Goal: Use online tool/utility: Utilize a website feature to perform a specific function

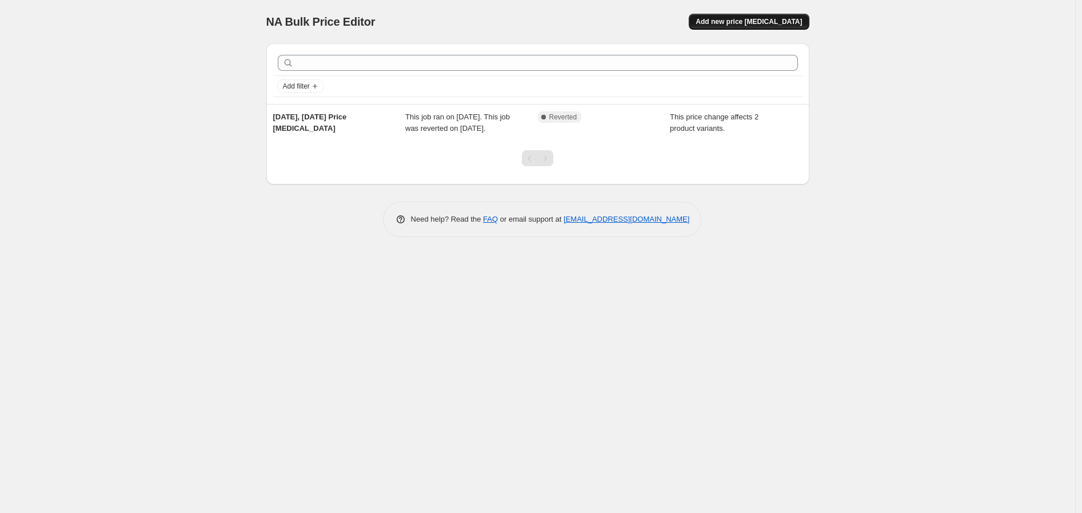
click at [779, 24] on span "Add new price [MEDICAL_DATA]" at bounding box center [749, 21] width 106 height 9
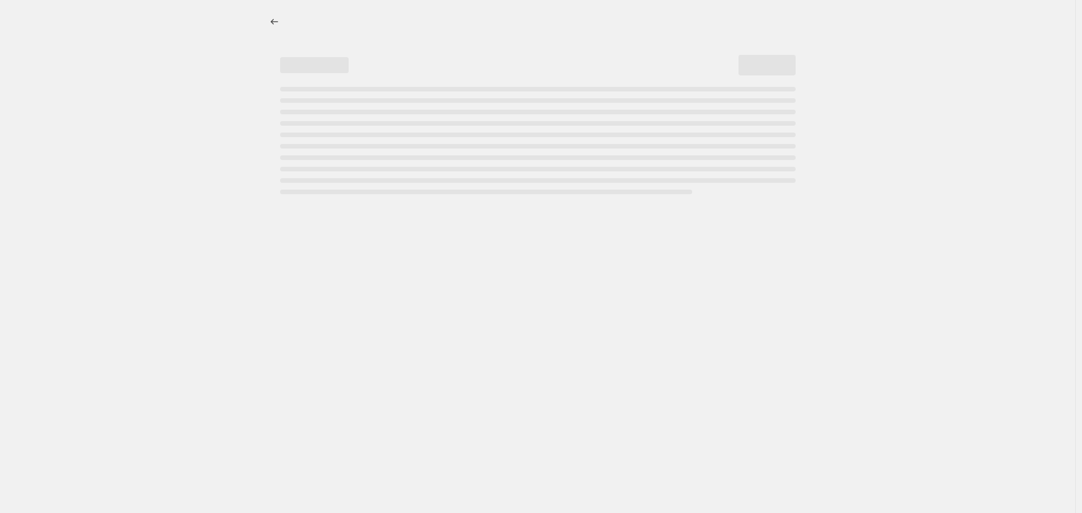
select select "percentage"
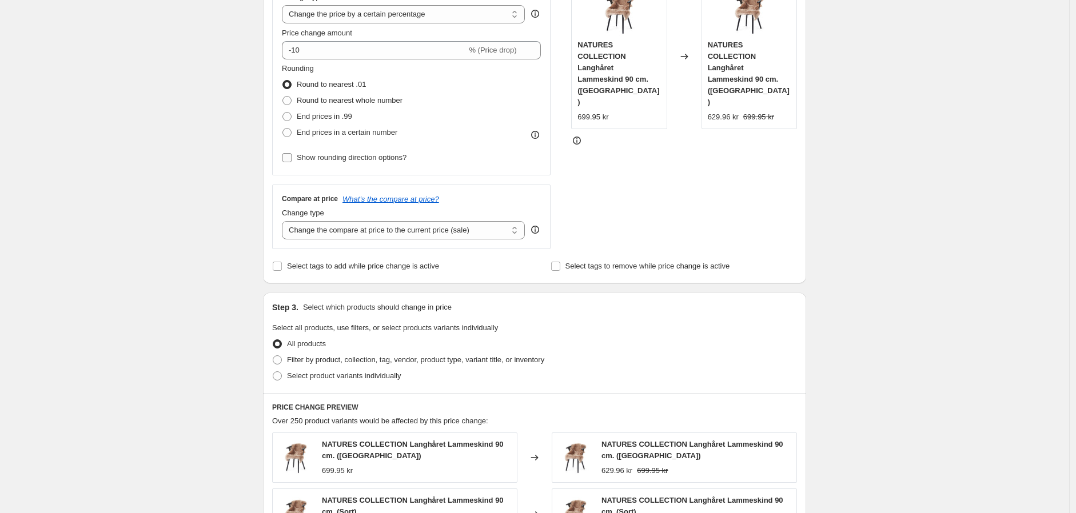
scroll to position [254, 0]
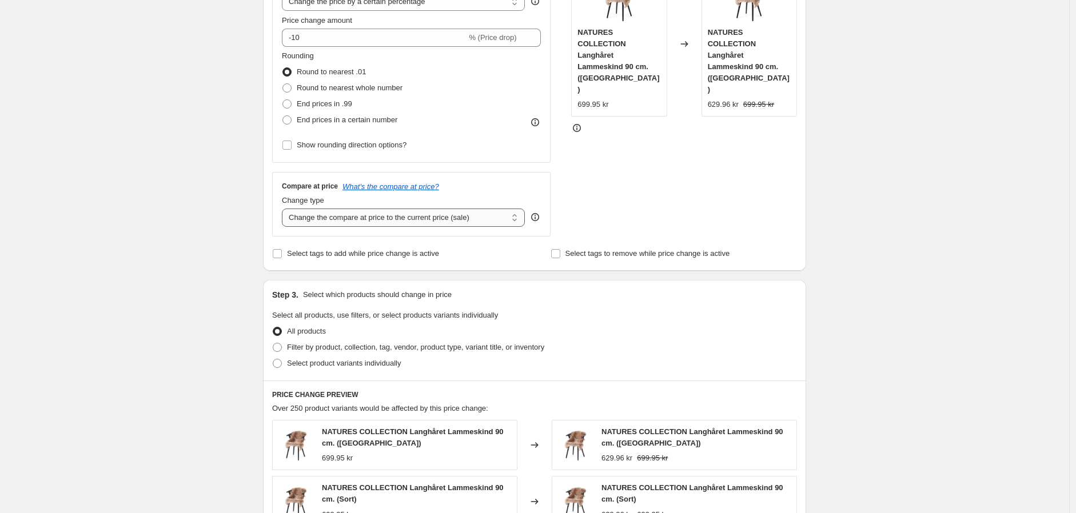
click at [406, 217] on select "Change the compare at price to the current price (sale) Change the compare at p…" at bounding box center [403, 218] width 243 height 18
click at [505, 159] on div "Price Change type Change the price to a certain amount Change the price by a ce…" at bounding box center [411, 60] width 278 height 206
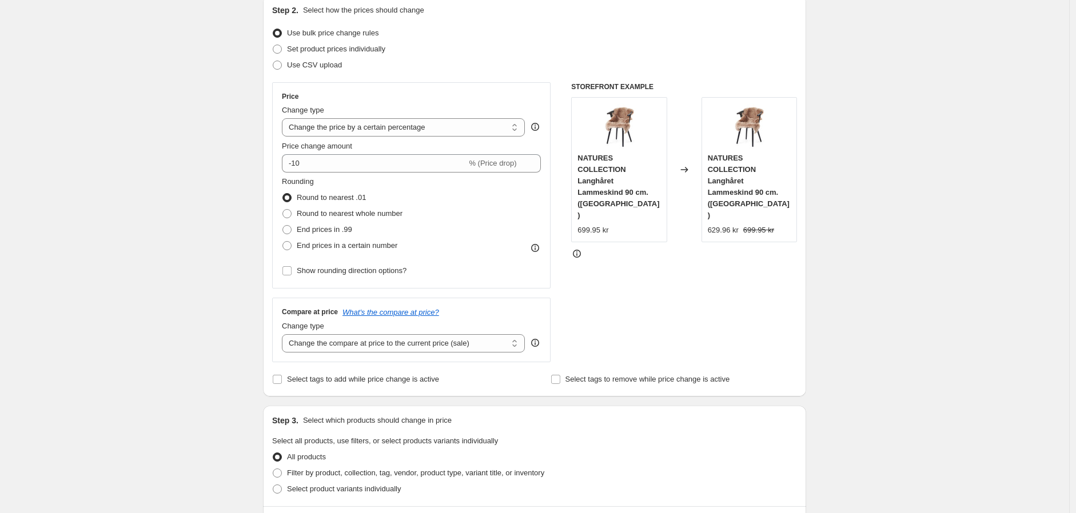
scroll to position [127, 0]
click at [292, 230] on span at bounding box center [286, 230] width 9 height 9
click at [283, 227] on input "End prices in .99" at bounding box center [282, 226] width 1 height 1
radio input "true"
click at [378, 126] on select "Change the price to a certain amount Change the price by a certain amount Chang…" at bounding box center [403, 128] width 243 height 18
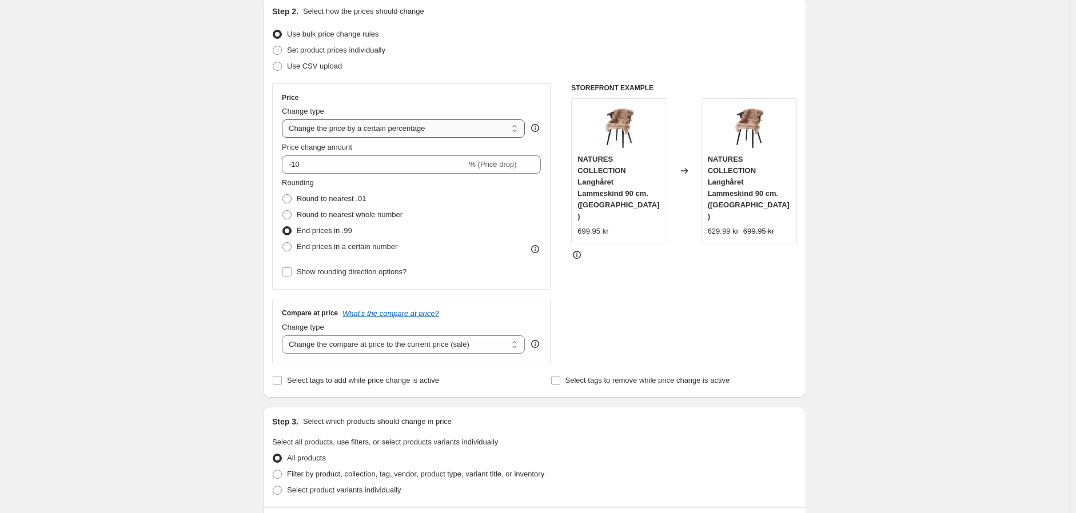
select select "margin"
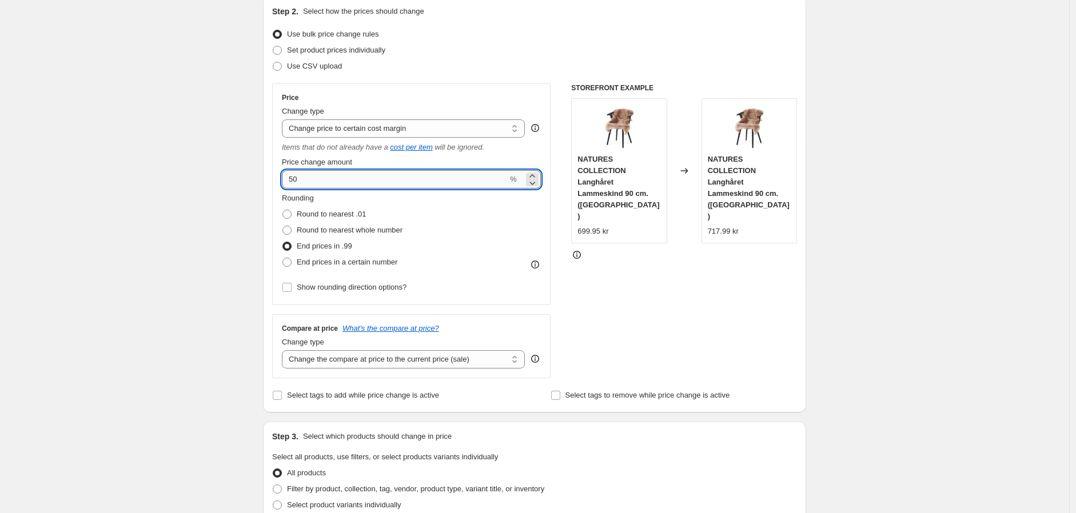
click at [358, 178] on input "50" at bounding box center [395, 179] width 226 height 18
drag, startPoint x: 358, startPoint y: 178, endPoint x: 310, endPoint y: 179, distance: 48.0
click at [310, 179] on input "50" at bounding box center [395, 179] width 226 height 18
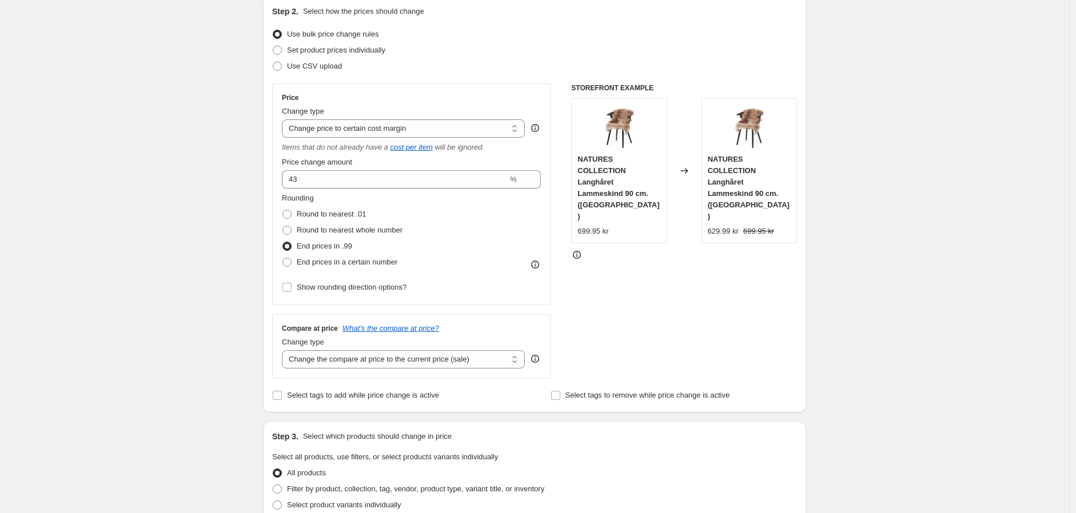
click at [464, 216] on div "Rounding Round to nearest .01 Round to nearest whole number End prices in .99 E…" at bounding box center [411, 232] width 259 height 78
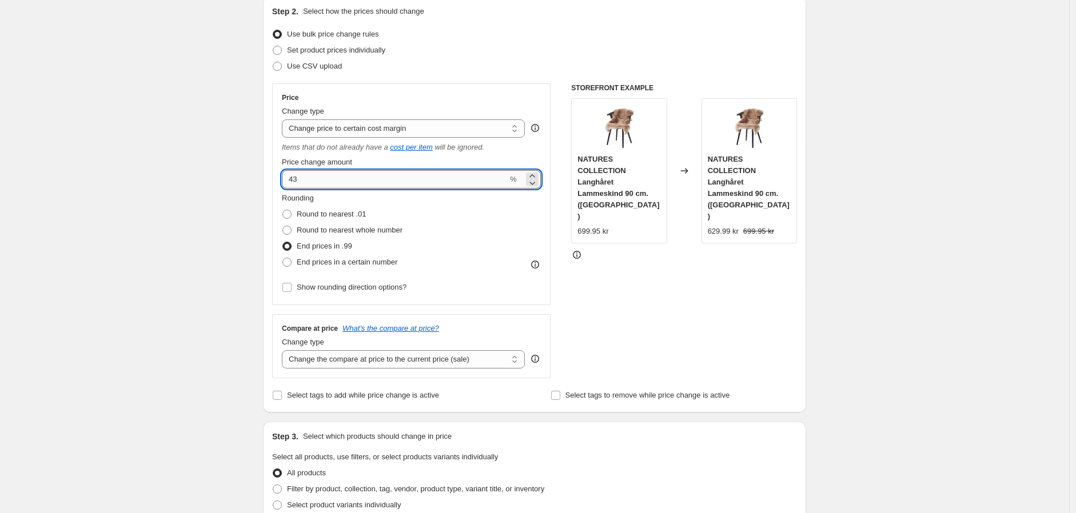
click at [344, 174] on input "43" at bounding box center [395, 179] width 226 height 18
click at [343, 175] on input "43" at bounding box center [395, 179] width 226 height 18
click at [287, 177] on input "43" at bounding box center [395, 179] width 226 height 18
type input "45"
click at [424, 205] on div "Rounding Round to nearest .01 Round to nearest whole number End prices in .99 E…" at bounding box center [411, 232] width 259 height 78
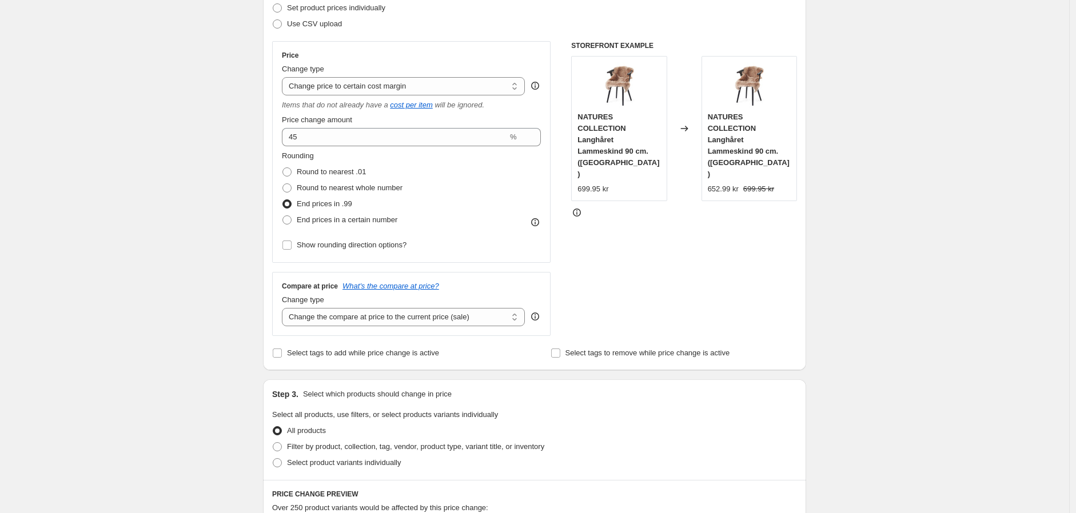
scroll to position [190, 0]
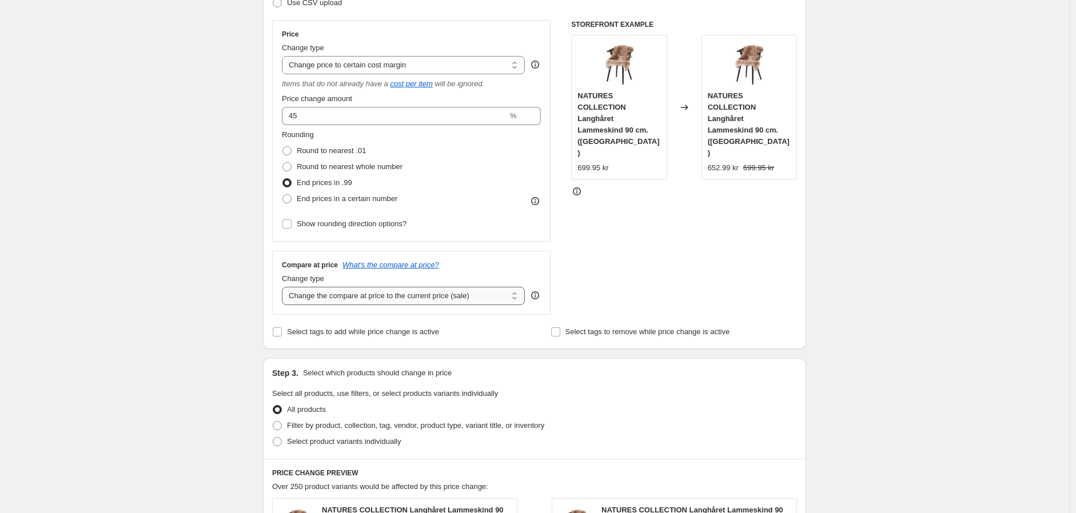
click at [364, 298] on select "Change the compare at price to the current price (sale) Change the compare at p…" at bounding box center [403, 296] width 243 height 18
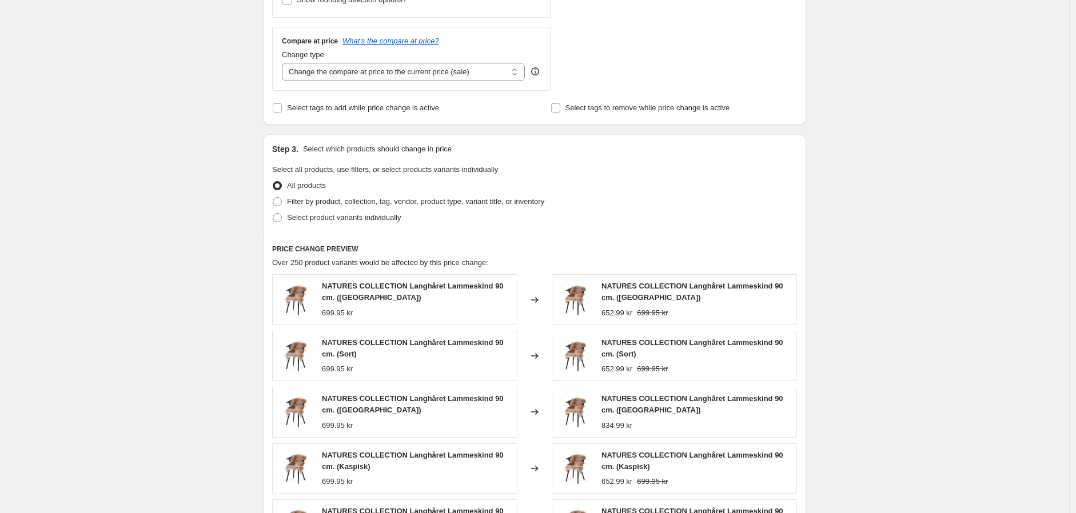
scroll to position [444, 0]
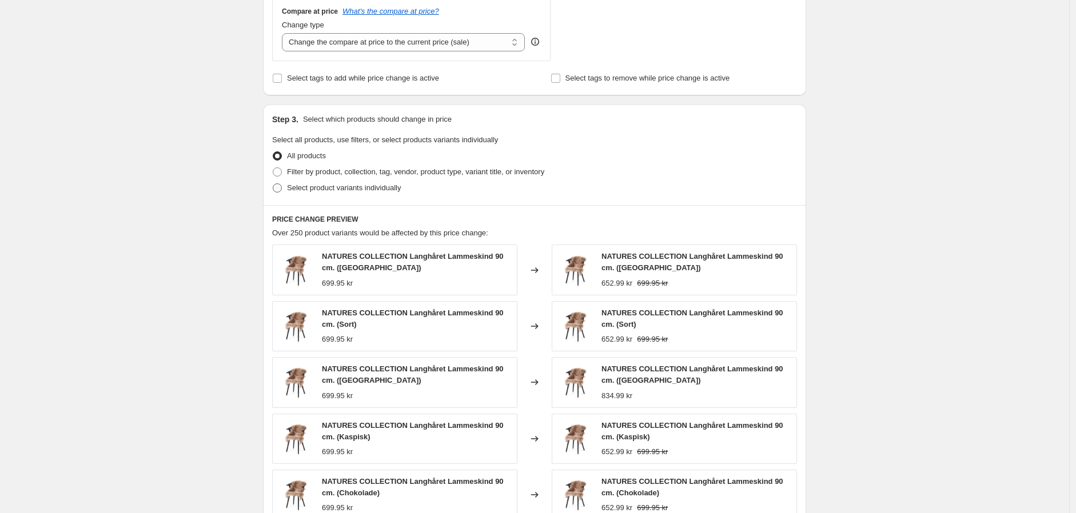
click at [345, 190] on span "Select product variants individually" at bounding box center [344, 187] width 114 height 9
click at [273, 184] on input "Select product variants individually" at bounding box center [273, 183] width 1 height 1
radio input "true"
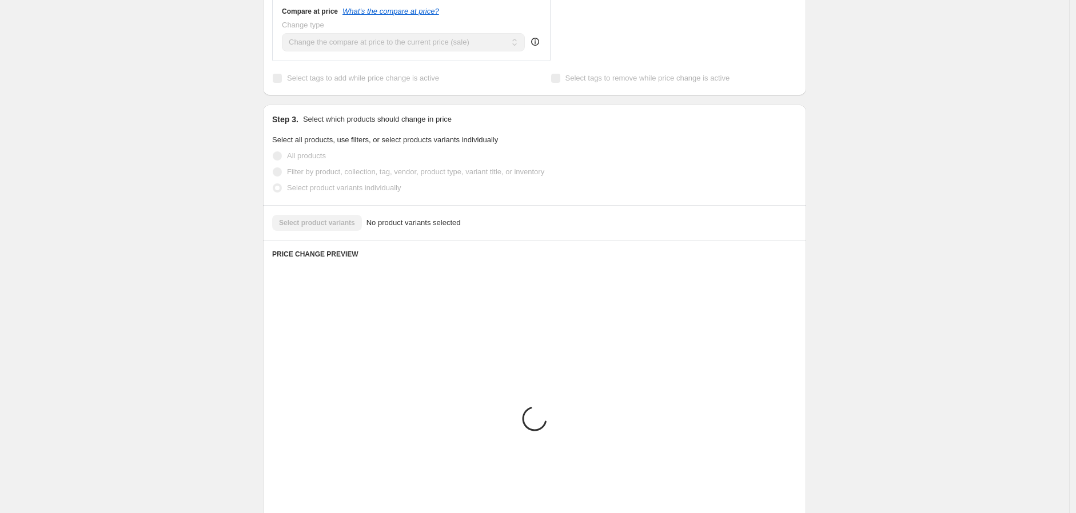
scroll to position [392, 0]
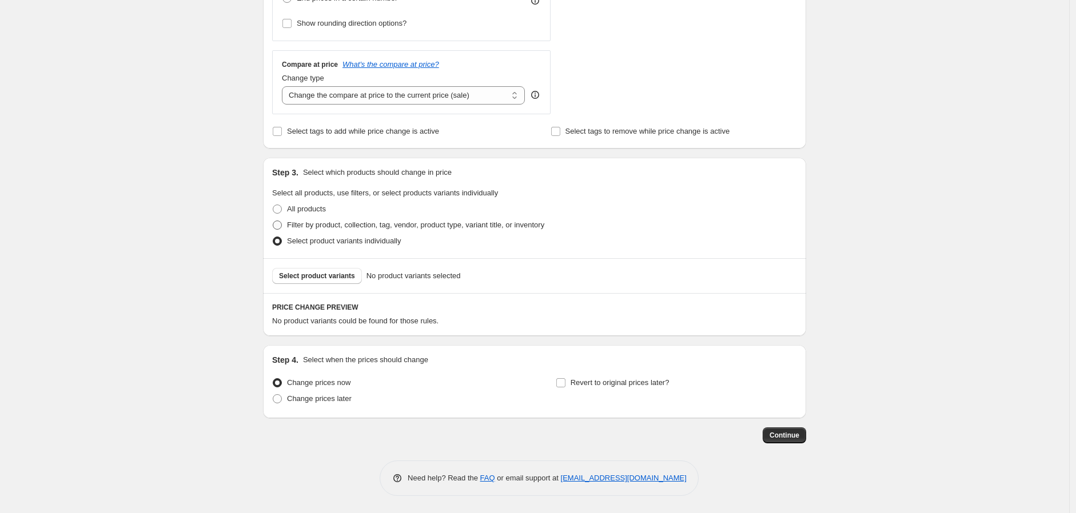
click at [338, 225] on span "Filter by product, collection, tag, vendor, product type, variant title, or inv…" at bounding box center [415, 225] width 257 height 9
click at [273, 221] on input "Filter by product, collection, tag, vendor, product type, variant title, or inv…" at bounding box center [273, 221] width 1 height 1
radio input "true"
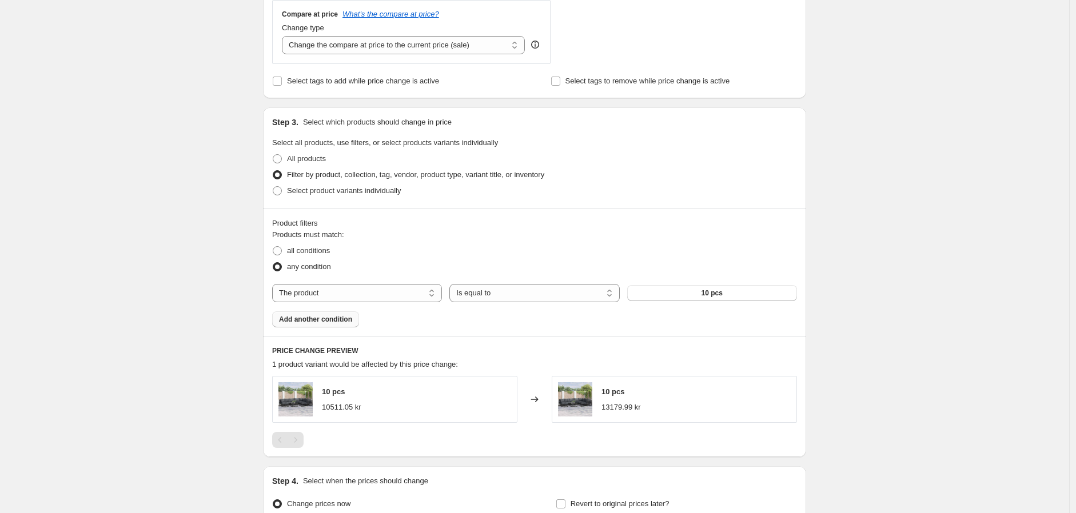
scroll to position [455, 0]
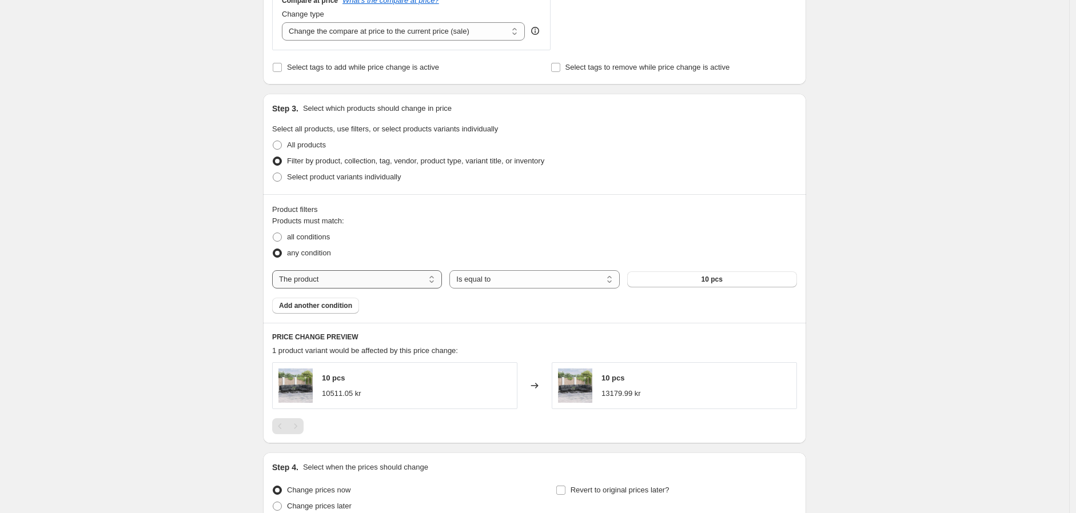
click at [341, 277] on select "The product The product's collection The product's tag The product's vendor The…" at bounding box center [357, 279] width 170 height 18
select select "collection"
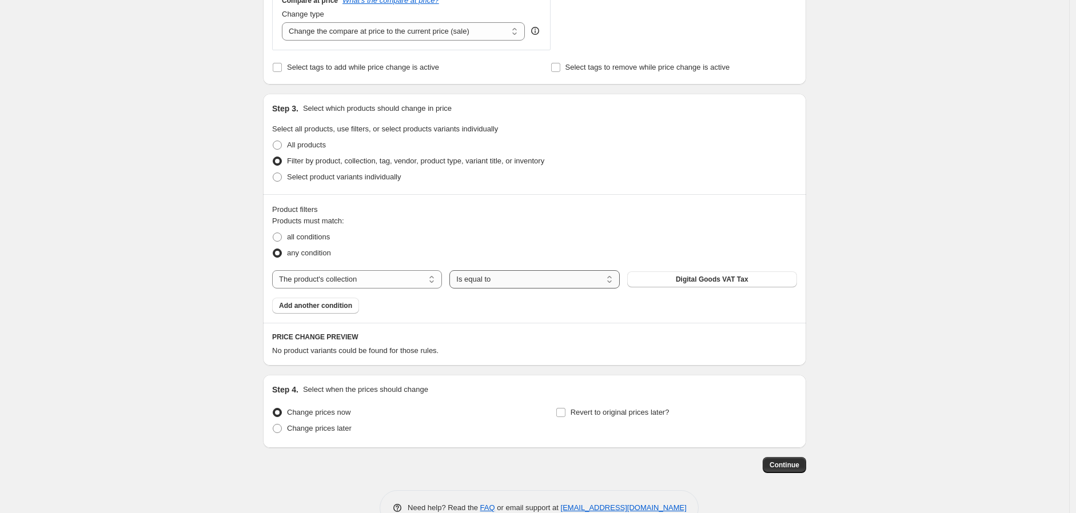
click at [516, 281] on select "Is equal to Is not equal to" at bounding box center [534, 279] width 170 height 18
click at [558, 278] on select "Is equal to Is not equal to" at bounding box center [534, 279] width 170 height 18
click at [680, 281] on button "Digital Goods VAT Tax" at bounding box center [712, 280] width 170 height 16
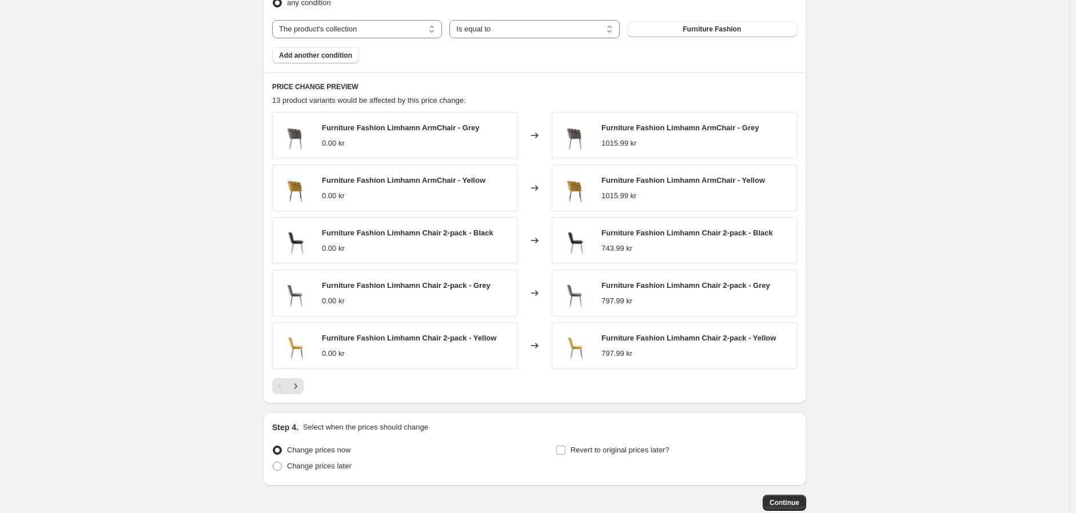
scroll to position [709, 0]
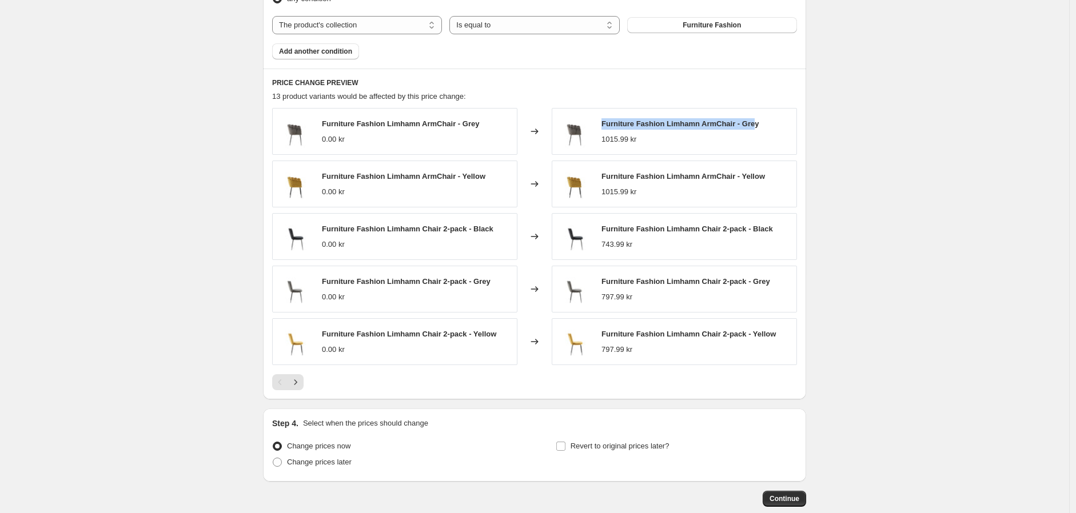
drag, startPoint x: 605, startPoint y: 125, endPoint x: 756, endPoint y: 121, distance: 151.5
click at [756, 121] on span "Furniture Fashion Limhamn ArmChair - Grey" at bounding box center [679, 123] width 157 height 9
copy span "Furniture Fashion Limhamn ArmChair - Gre"
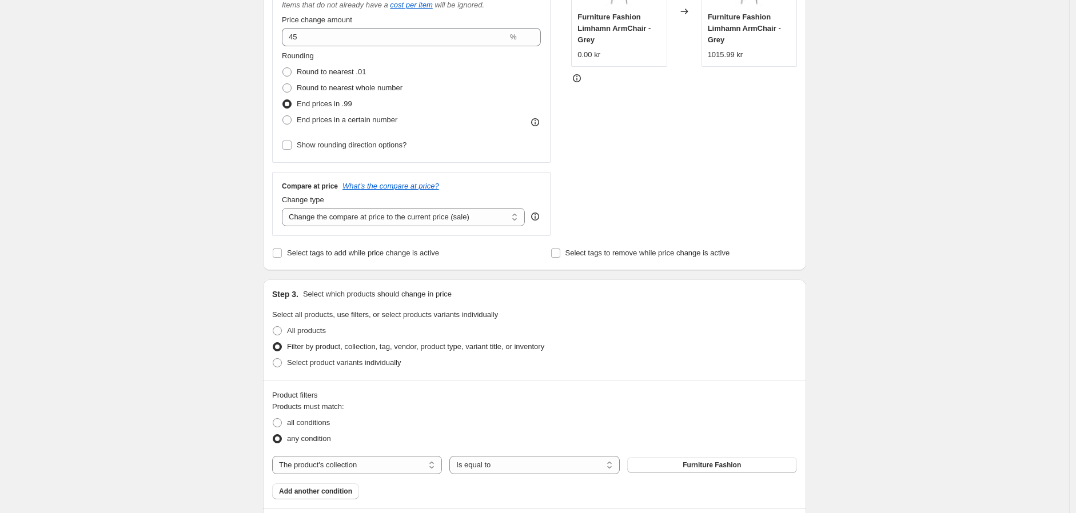
scroll to position [201, 0]
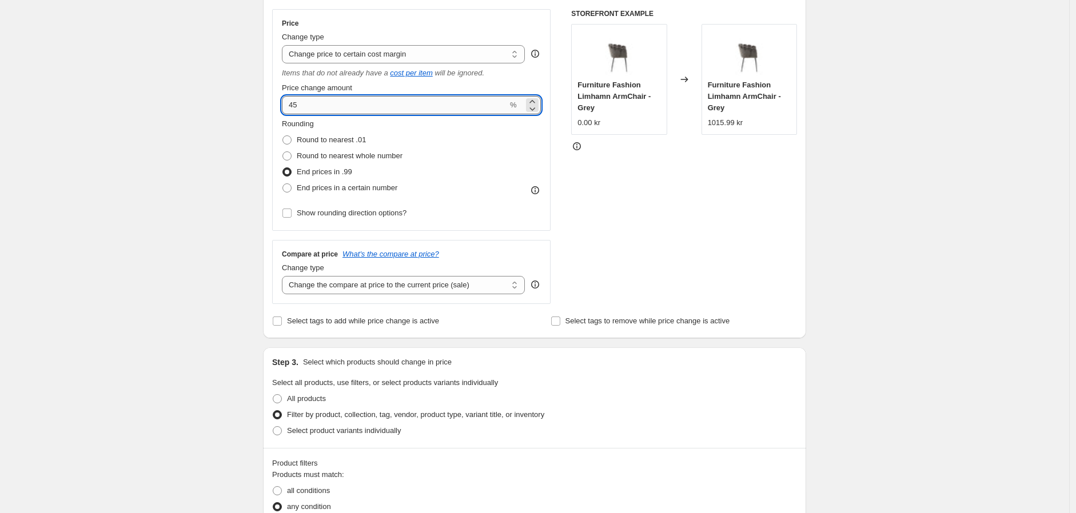
click at [307, 106] on input "45" at bounding box center [395, 105] width 226 height 18
drag, startPoint x: 307, startPoint y: 106, endPoint x: 292, endPoint y: 103, distance: 15.3
click at [294, 102] on input "45" at bounding box center [395, 105] width 226 height 18
type input "50"
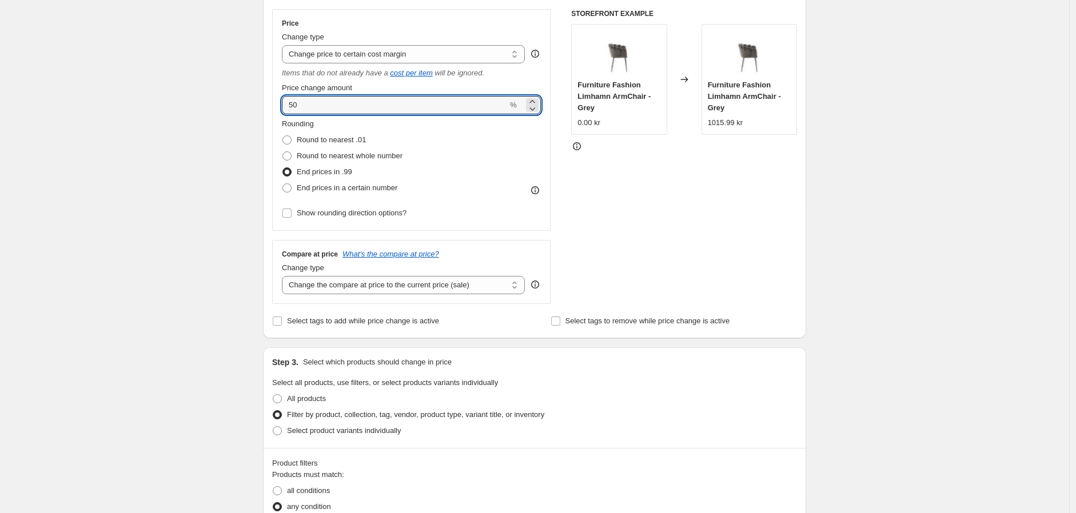
click at [270, 165] on div "Step 2. Select how the prices should change Use bulk price change rules Set pro…" at bounding box center [534, 130] width 543 height 416
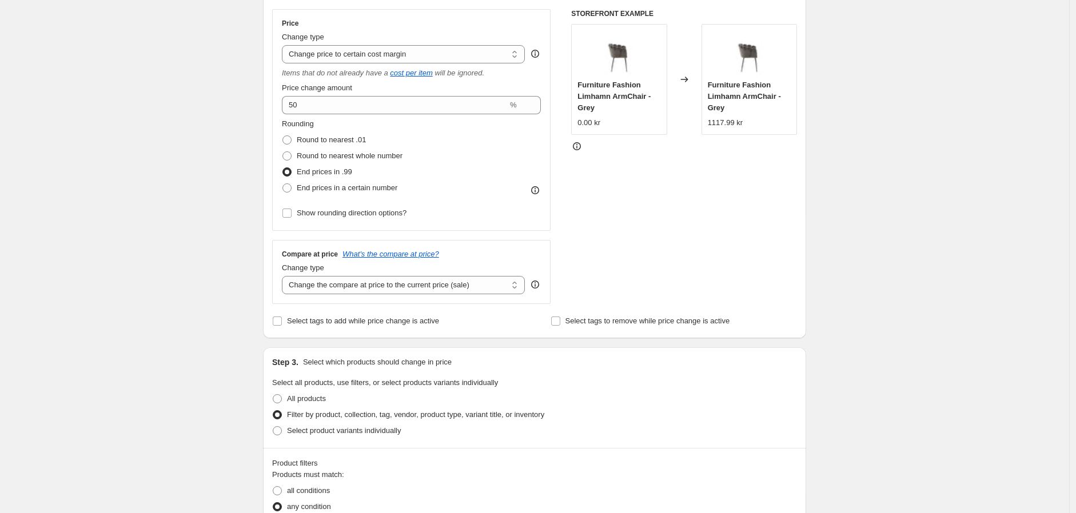
click at [613, 229] on div "STOREFRONT EXAMPLE Furniture Fashion Limhamn ArmChair - Grey 0.00 kr Changed to…" at bounding box center [684, 156] width 226 height 295
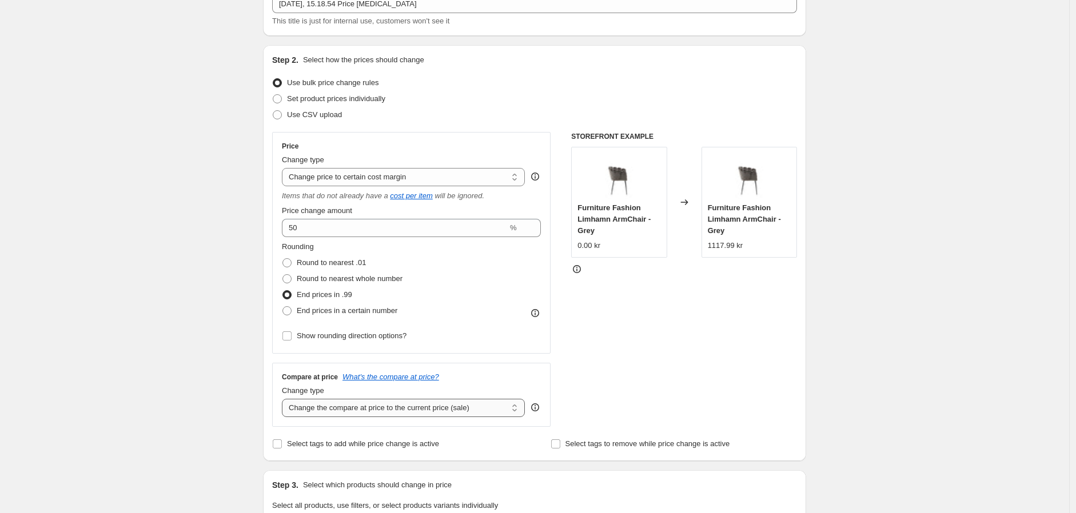
scroll to position [74, 0]
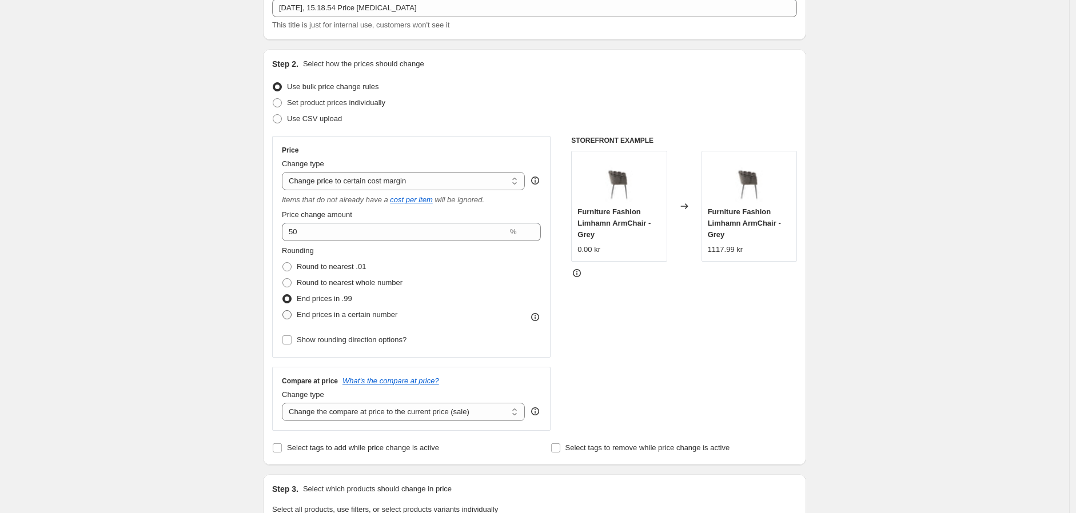
click at [364, 314] on span "End prices in a certain number" at bounding box center [347, 314] width 101 height 9
click at [283, 311] on input "End prices in a certain number" at bounding box center [282, 310] width 1 height 1
radio input "true"
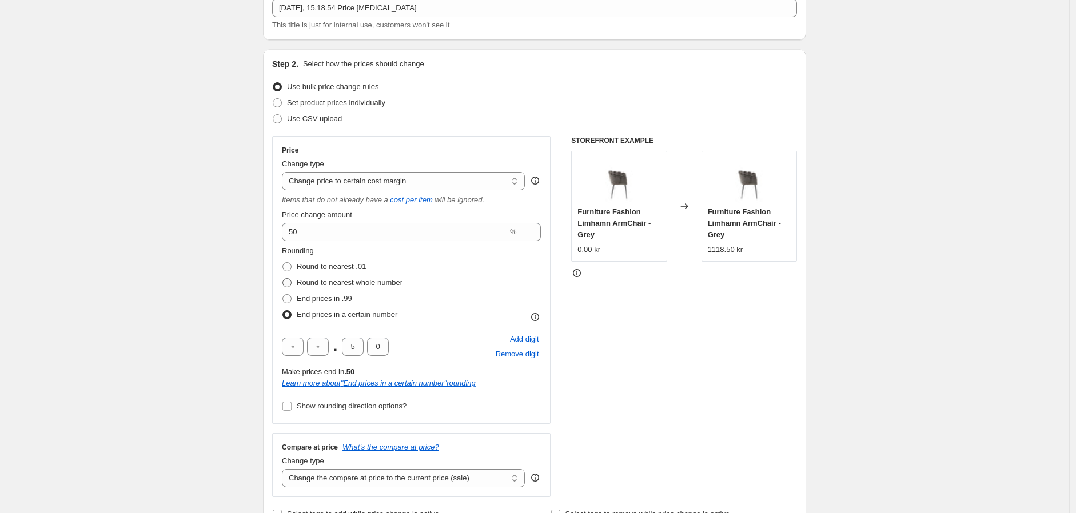
click at [339, 280] on span "Round to nearest whole number" at bounding box center [350, 282] width 106 height 9
click at [283, 279] on input "Round to nearest whole number" at bounding box center [282, 278] width 1 height 1
radio input "true"
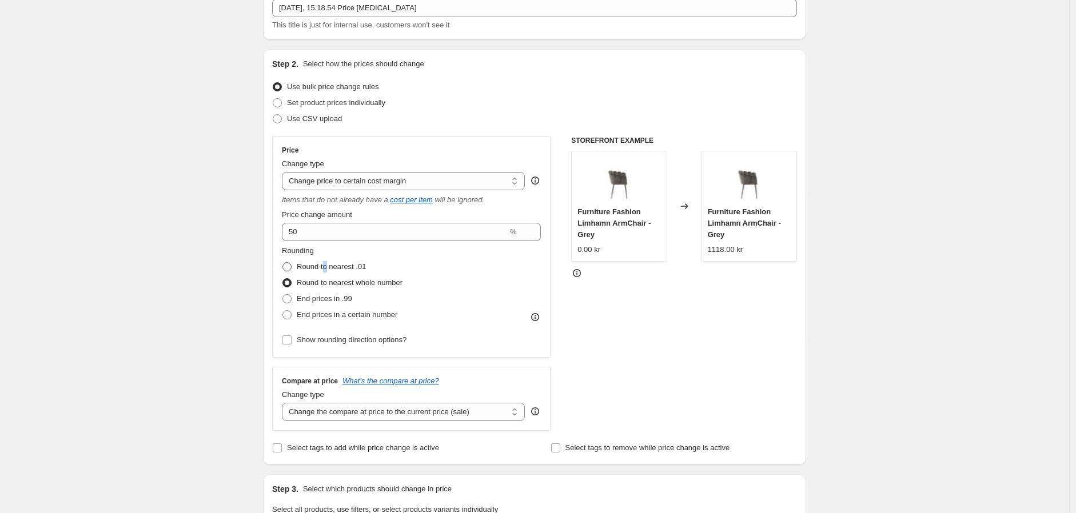
click at [328, 269] on span "Round to nearest .01" at bounding box center [331, 266] width 69 height 9
click at [298, 265] on label "Round to nearest .01" at bounding box center [324, 267] width 84 height 16
click at [283, 263] on input "Round to nearest .01" at bounding box center [282, 262] width 1 height 1
radio input "true"
click at [292, 283] on span at bounding box center [286, 282] width 9 height 9
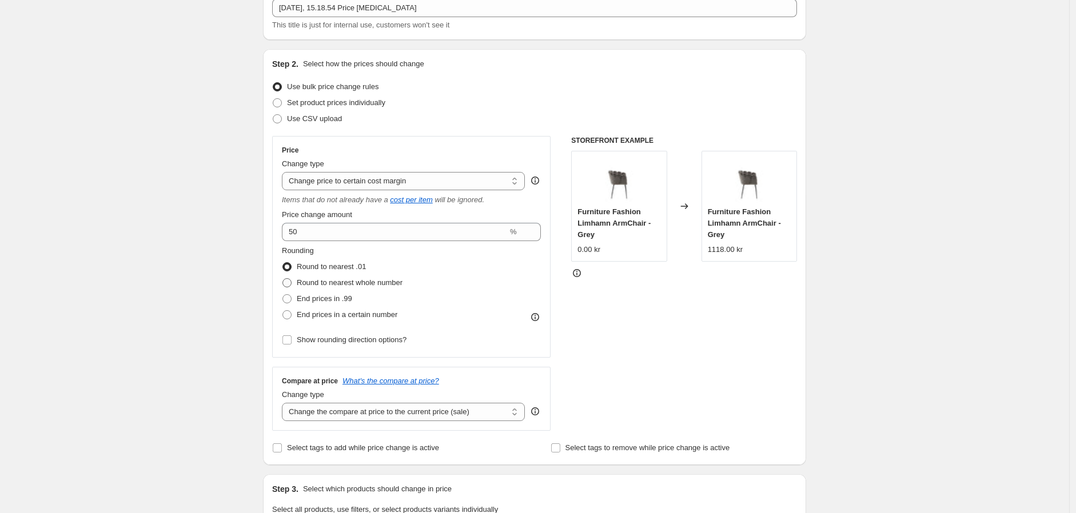
click at [283, 279] on input "Round to nearest whole number" at bounding box center [282, 278] width 1 height 1
radio input "true"
click at [292, 298] on span at bounding box center [286, 298] width 9 height 9
click at [283, 295] on input "End prices in .99" at bounding box center [282, 294] width 1 height 1
radio input "true"
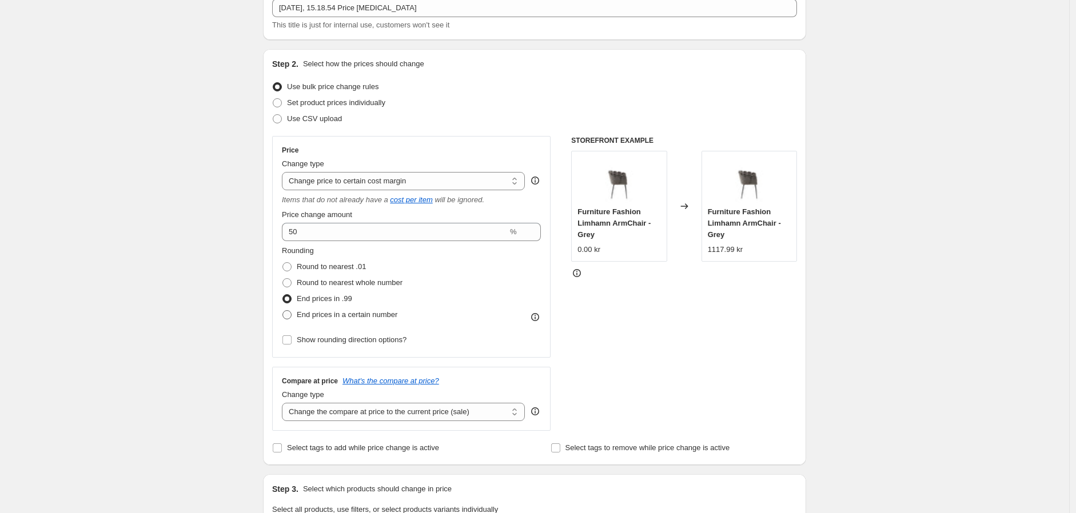
click at [290, 319] on span at bounding box center [286, 314] width 9 height 9
click at [283, 311] on input "End prices in a certain number" at bounding box center [282, 310] width 1 height 1
radio input "true"
click at [290, 319] on span at bounding box center [286, 314] width 9 height 9
click at [283, 311] on input "End prices in a certain number" at bounding box center [282, 310] width 1 height 1
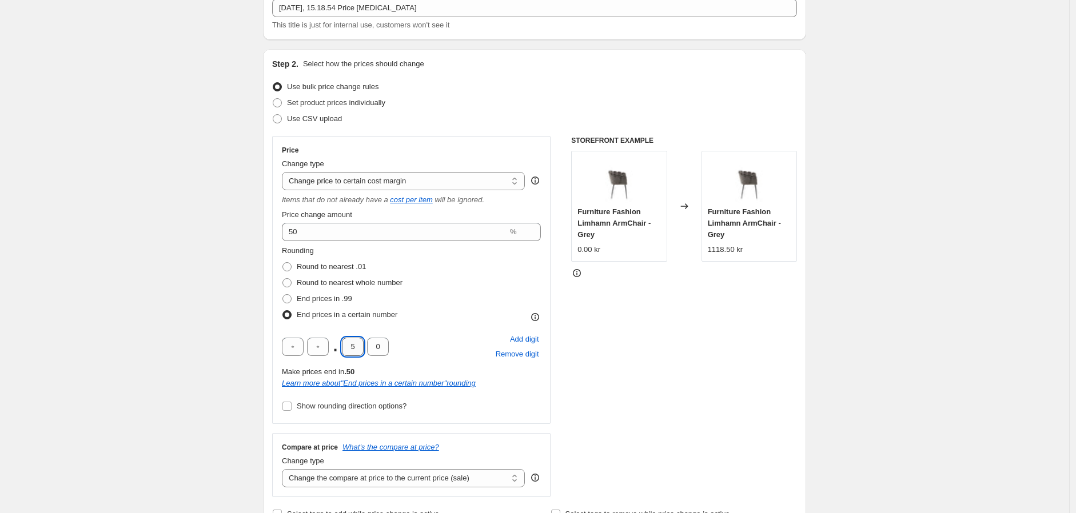
click at [357, 344] on input "5" at bounding box center [353, 347] width 22 height 18
type input "9"
click at [386, 344] on input "0" at bounding box center [378, 347] width 22 height 18
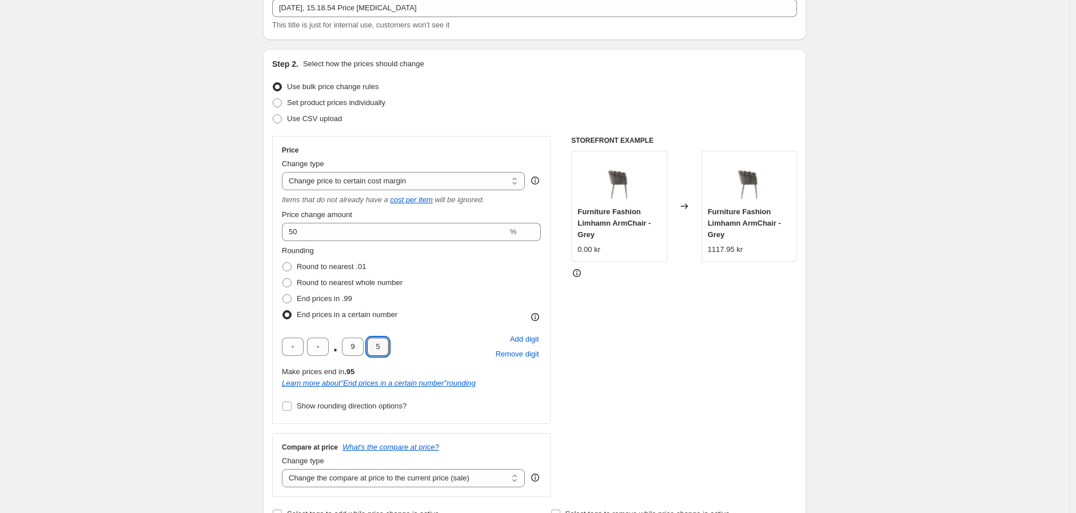
type input "5"
click at [670, 357] on div "STOREFRONT EXAMPLE Furniture Fashion Limhamn ArmChair - Grey 0.00 kr Changed to…" at bounding box center [684, 316] width 226 height 361
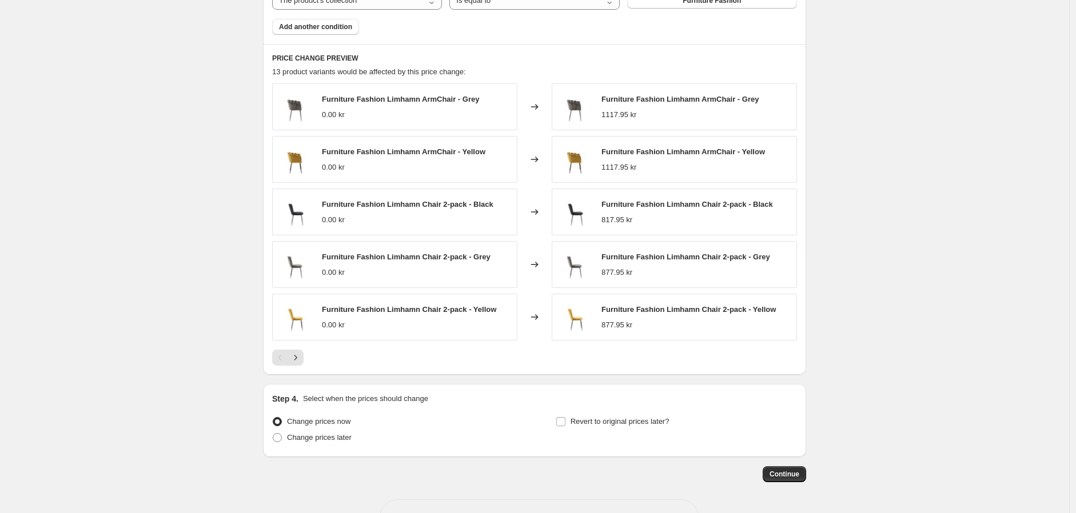
scroll to position [836, 0]
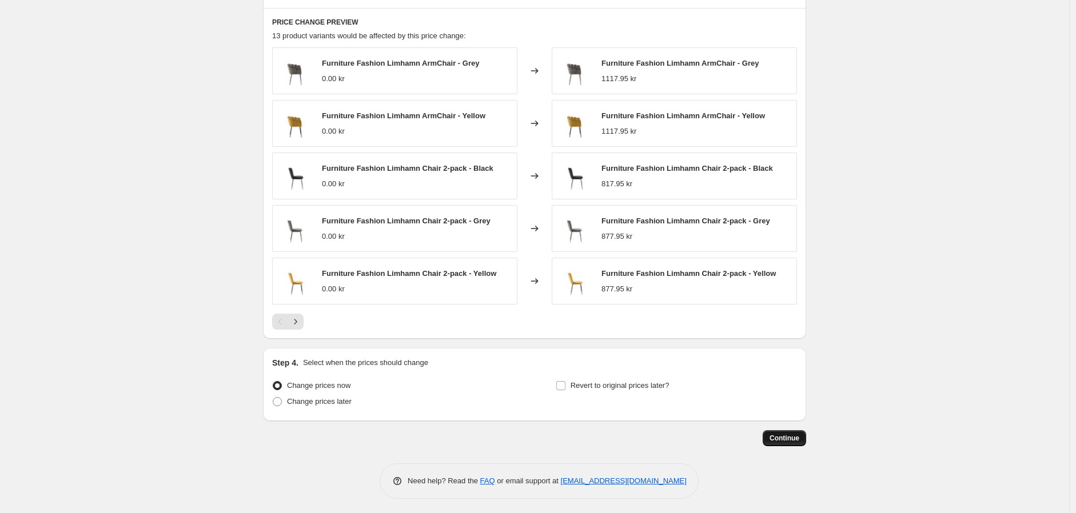
click at [771, 436] on button "Continue" at bounding box center [784, 438] width 43 height 16
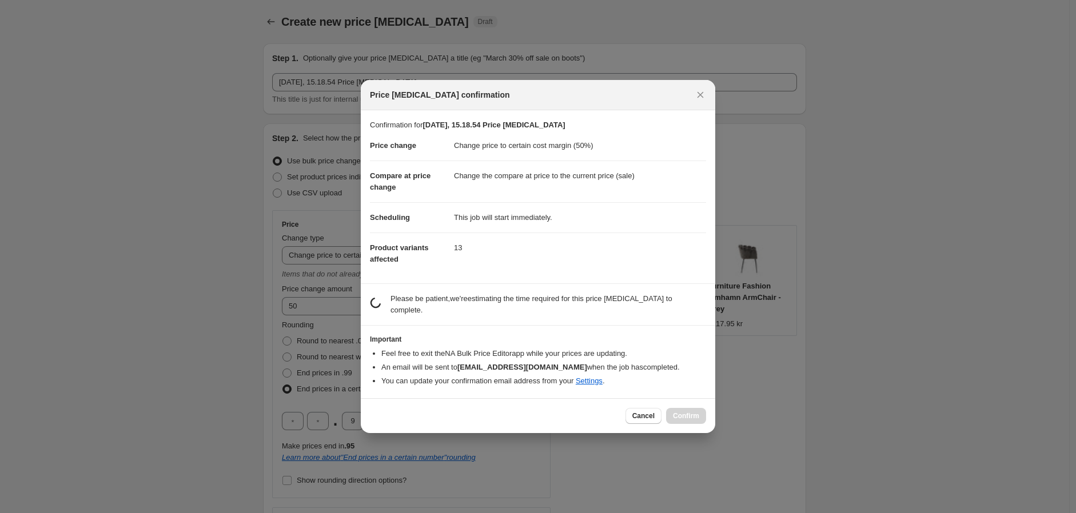
scroll to position [0, 0]
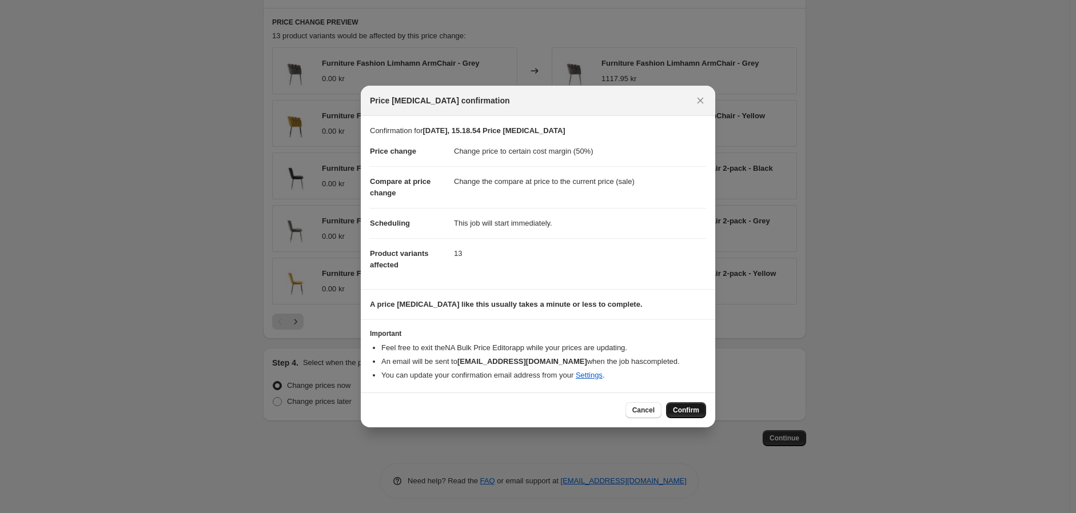
click at [680, 412] on span "Confirm" at bounding box center [686, 410] width 26 height 9
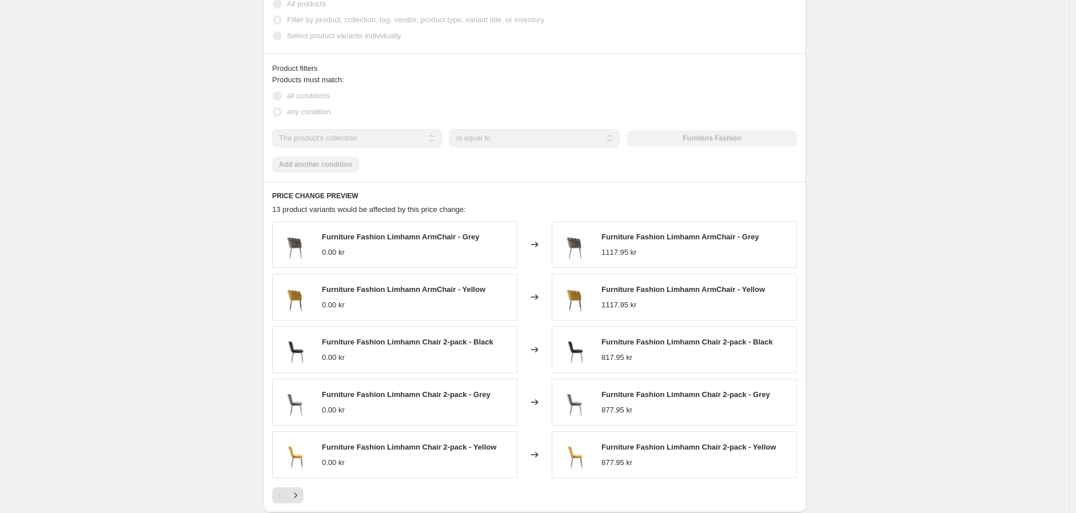
scroll to position [709, 0]
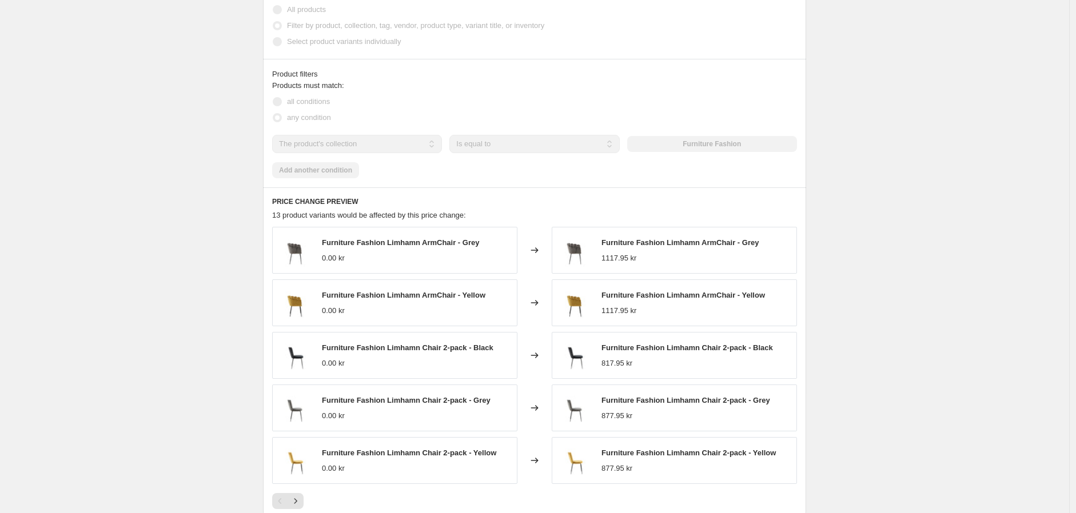
select select "margin"
select select "collection"
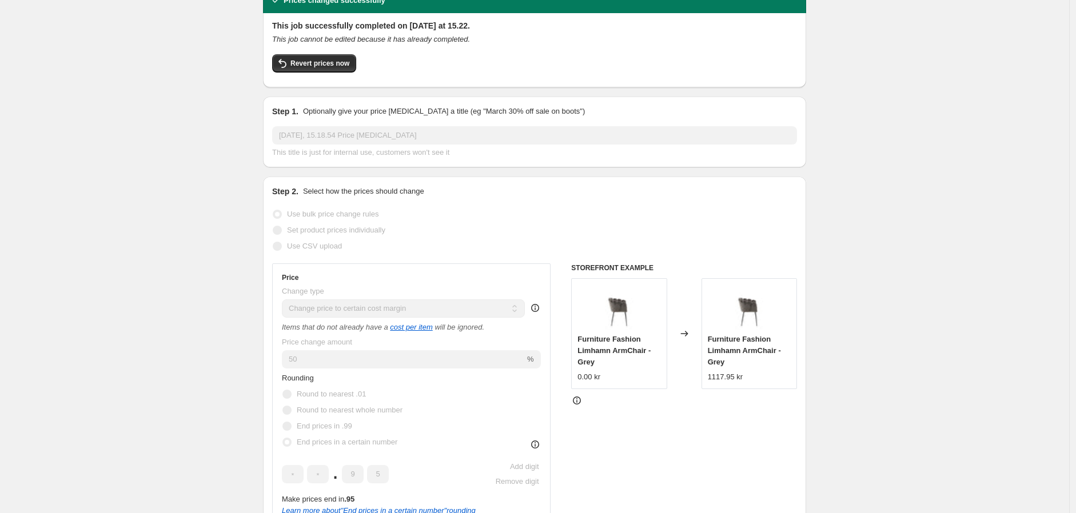
scroll to position [0, 0]
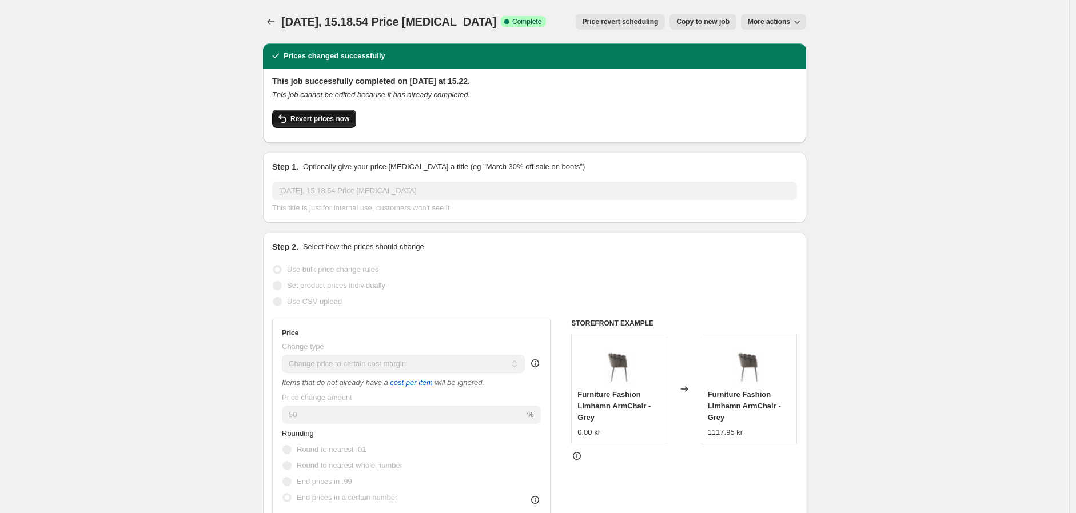
click at [327, 115] on span "Revert prices now" at bounding box center [319, 118] width 59 height 9
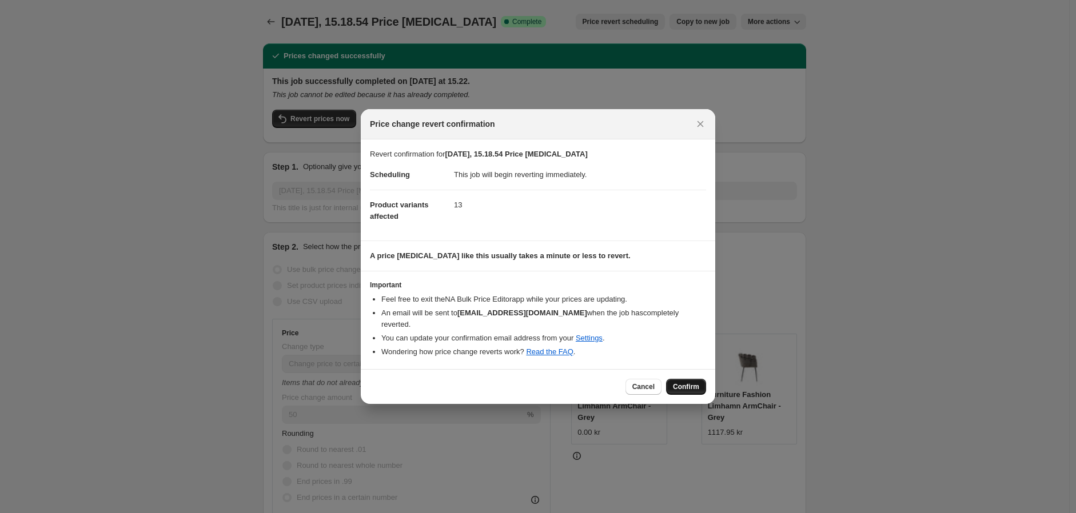
click at [671, 379] on button "Confirm" at bounding box center [686, 387] width 40 height 16
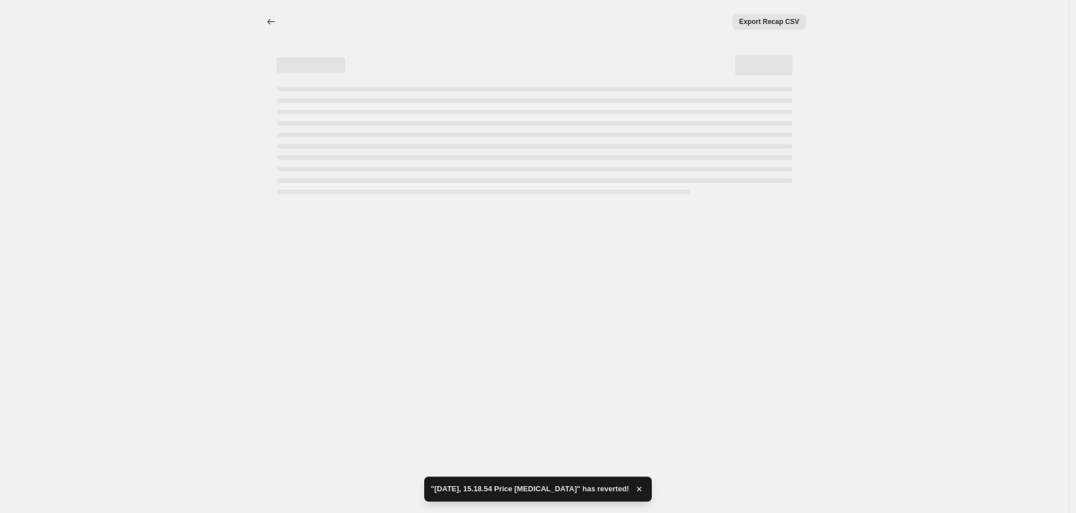
select select "margin"
select select "collection"
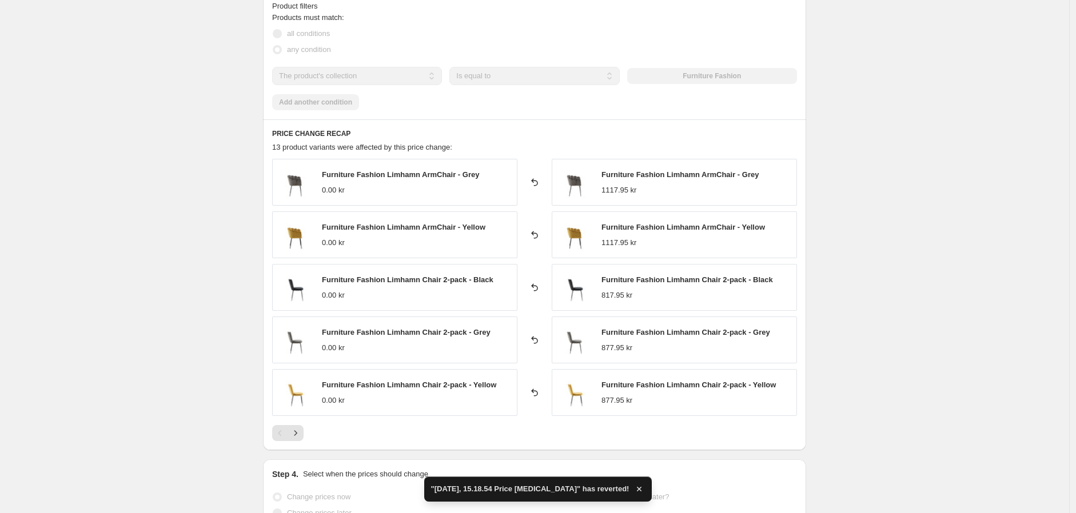
scroll to position [825, 0]
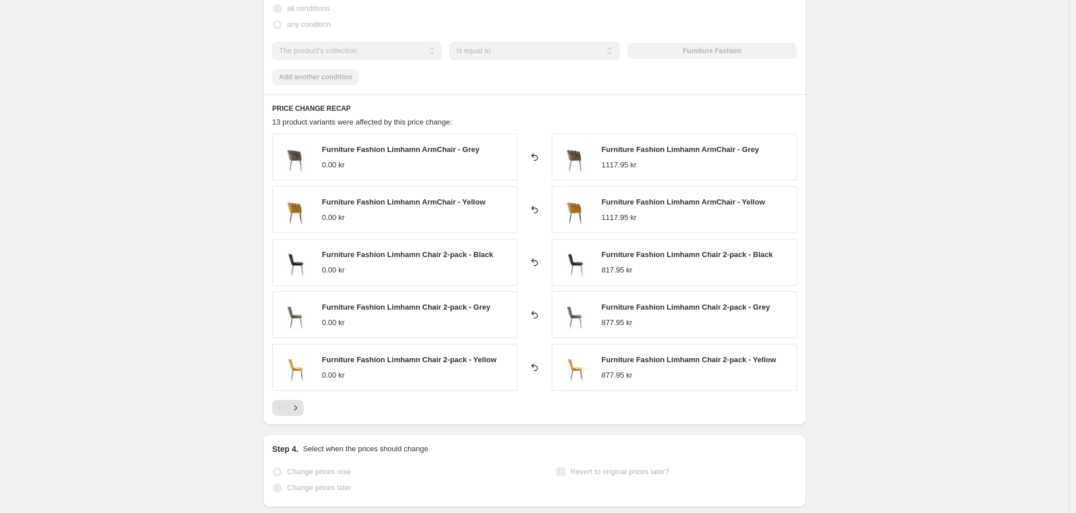
click at [534, 157] on icon at bounding box center [534, 156] width 11 height 11
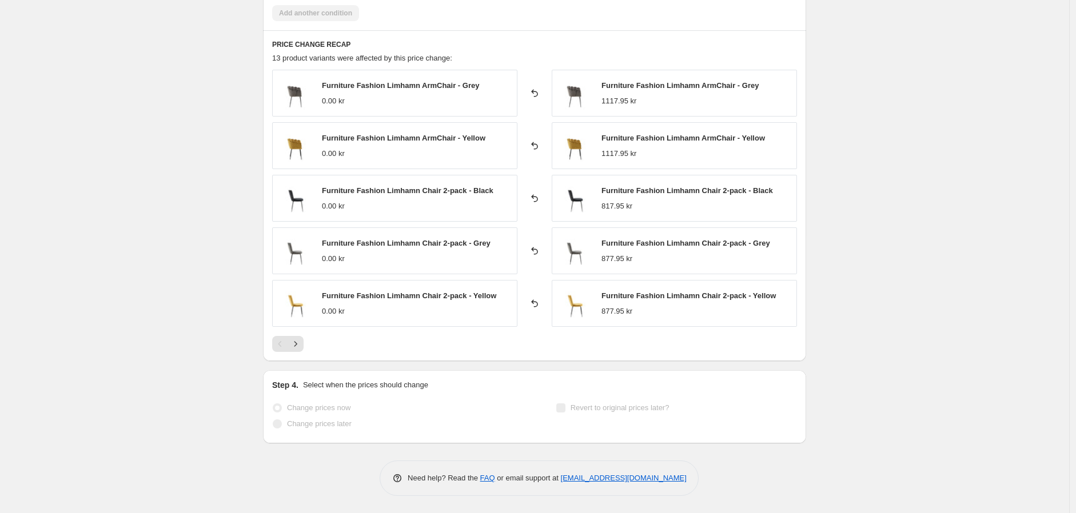
scroll to position [891, 0]
click at [297, 344] on icon "Next" at bounding box center [295, 344] width 3 height 5
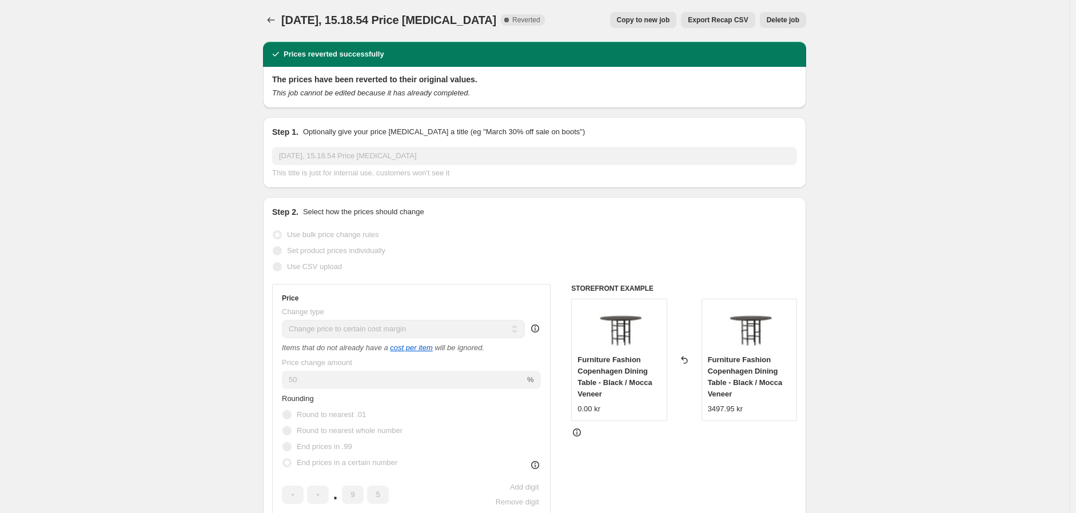
scroll to position [0, 0]
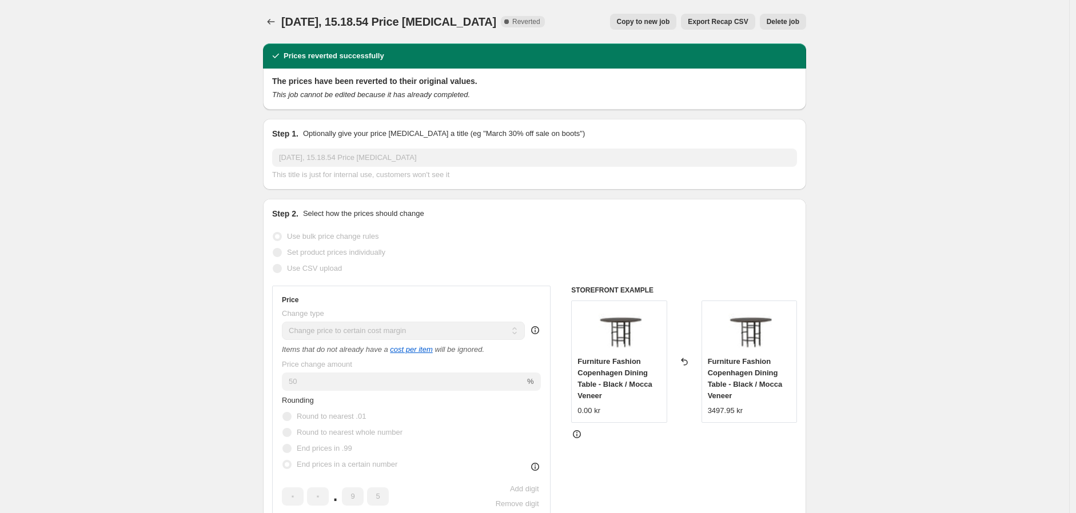
click at [668, 23] on span "Copy to new job" at bounding box center [643, 21] width 53 height 9
select select "margin"
select select "collection"
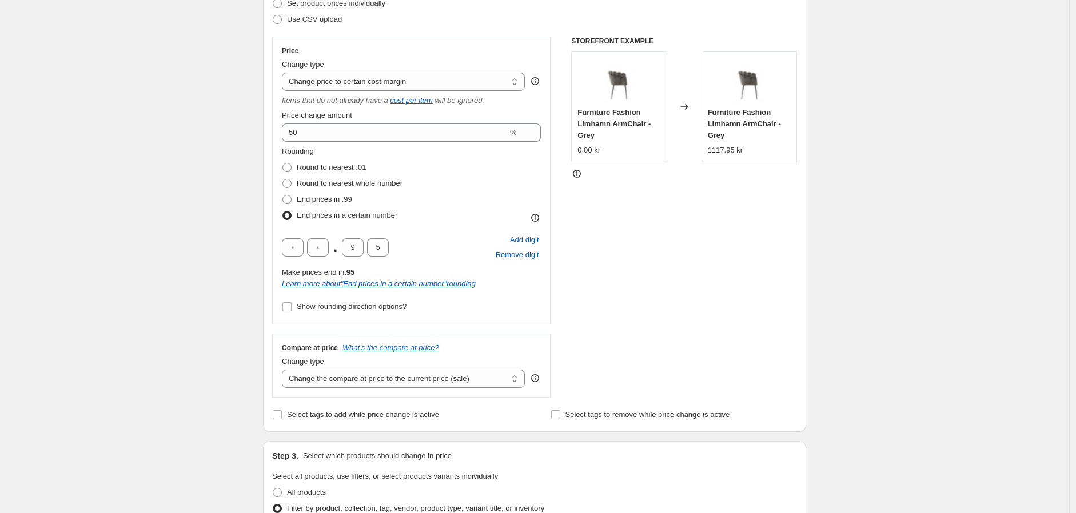
scroll to position [127, 0]
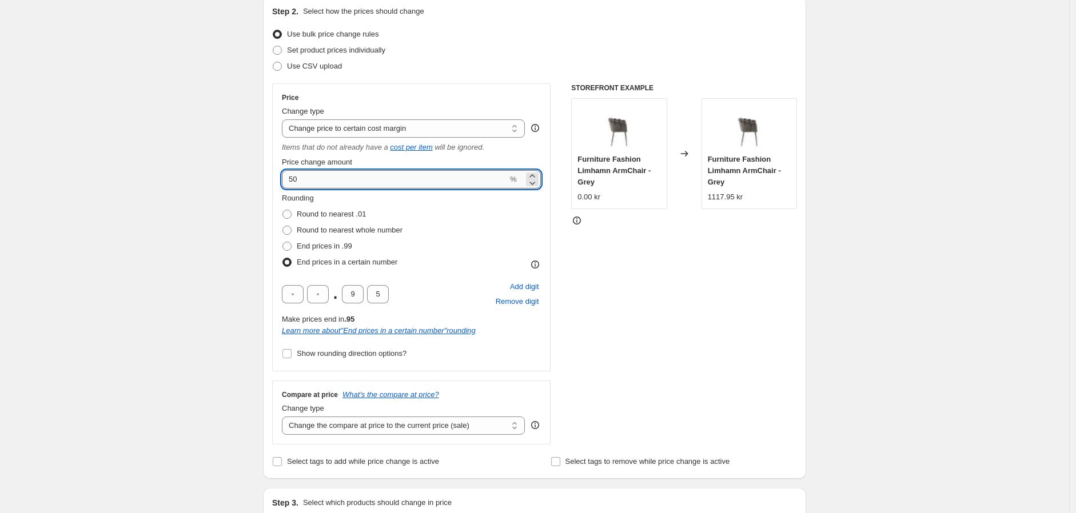
click at [354, 183] on input "50" at bounding box center [395, 179] width 226 height 18
drag, startPoint x: 304, startPoint y: 171, endPoint x: 276, endPoint y: 175, distance: 28.2
click at [286, 174] on input "50" at bounding box center [395, 179] width 226 height 18
click at [276, 175] on div "Price Change type Change the price to a certain amount Change the price by a ce…" at bounding box center [411, 227] width 278 height 288
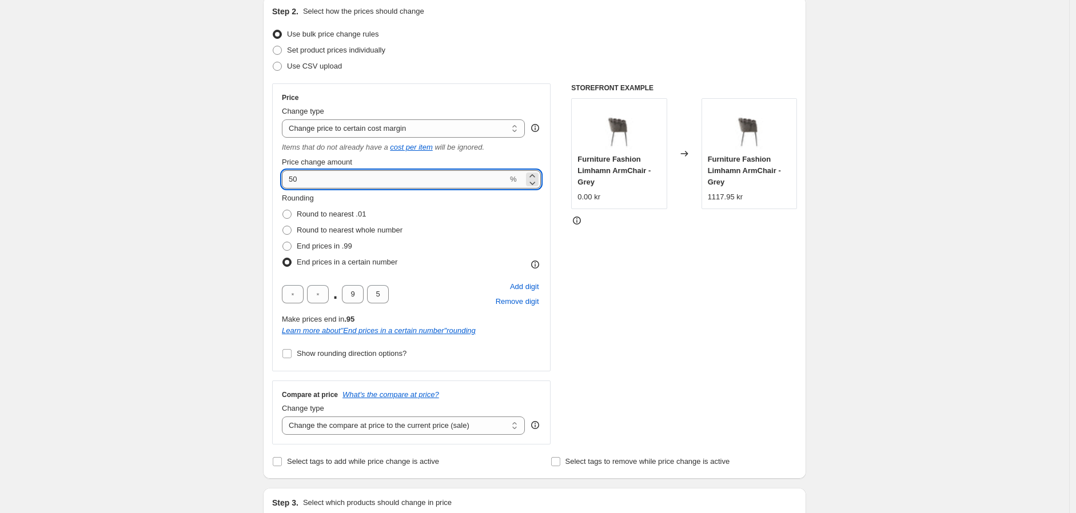
click at [296, 181] on input "50" at bounding box center [395, 179] width 226 height 18
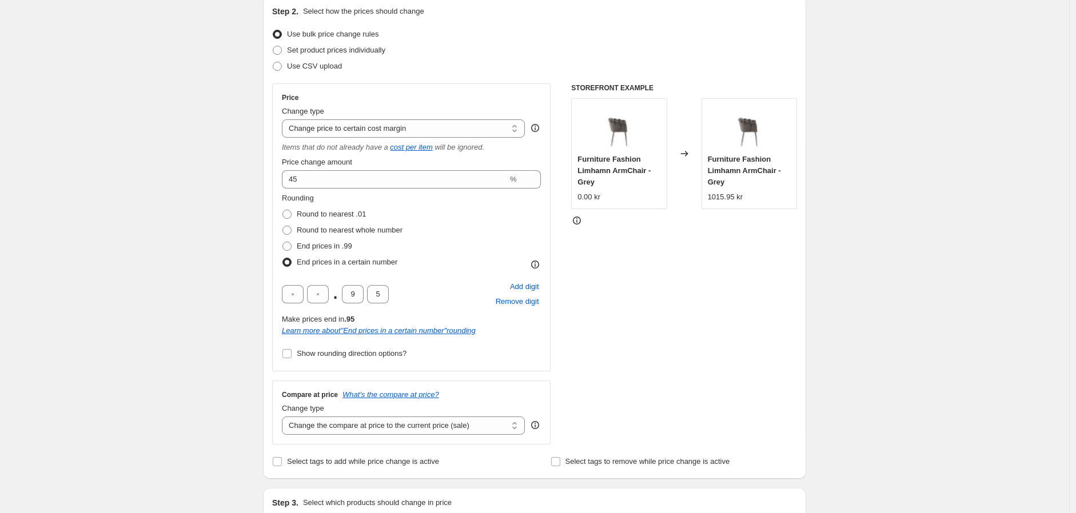
click at [455, 208] on div "Rounding Round to nearest .01 Round to nearest whole number End prices in .99 E…" at bounding box center [411, 232] width 259 height 78
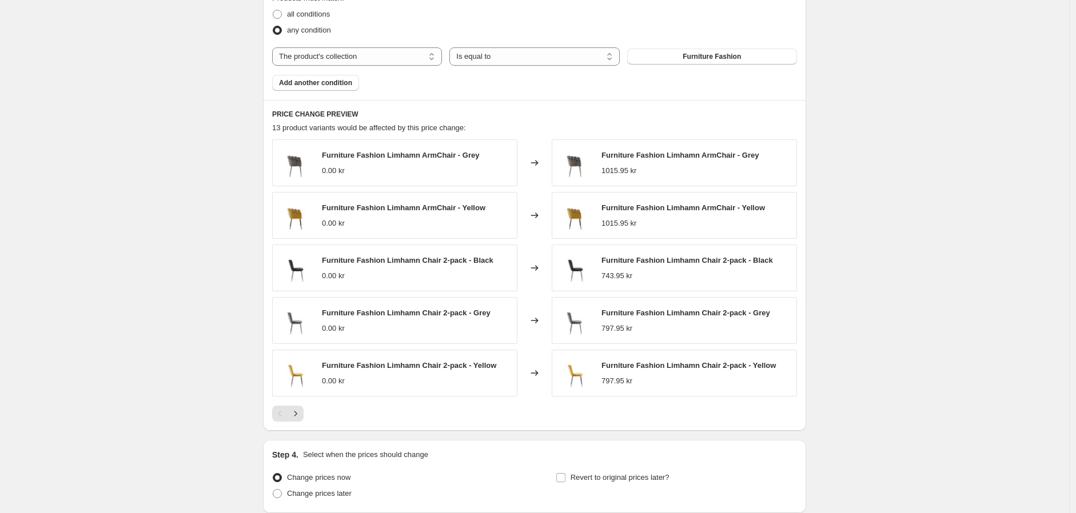
scroll to position [762, 0]
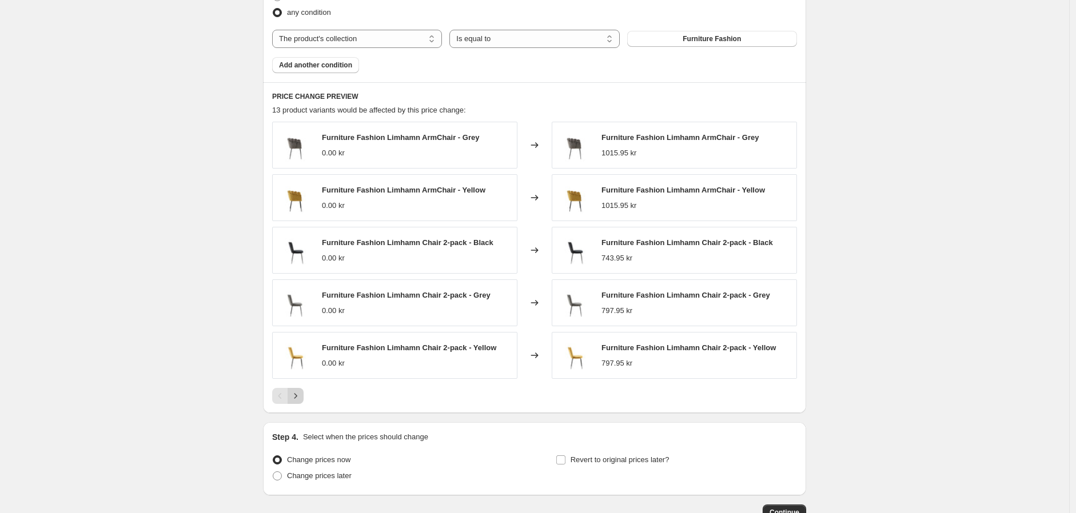
click at [295, 397] on icon "Next" at bounding box center [295, 395] width 11 height 11
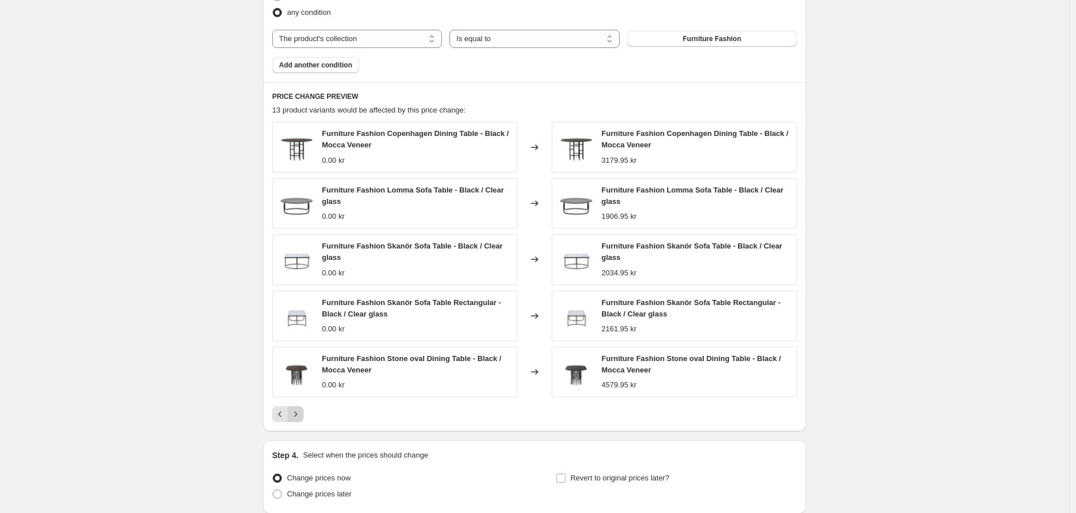
click at [298, 415] on icon "Next" at bounding box center [295, 414] width 11 height 11
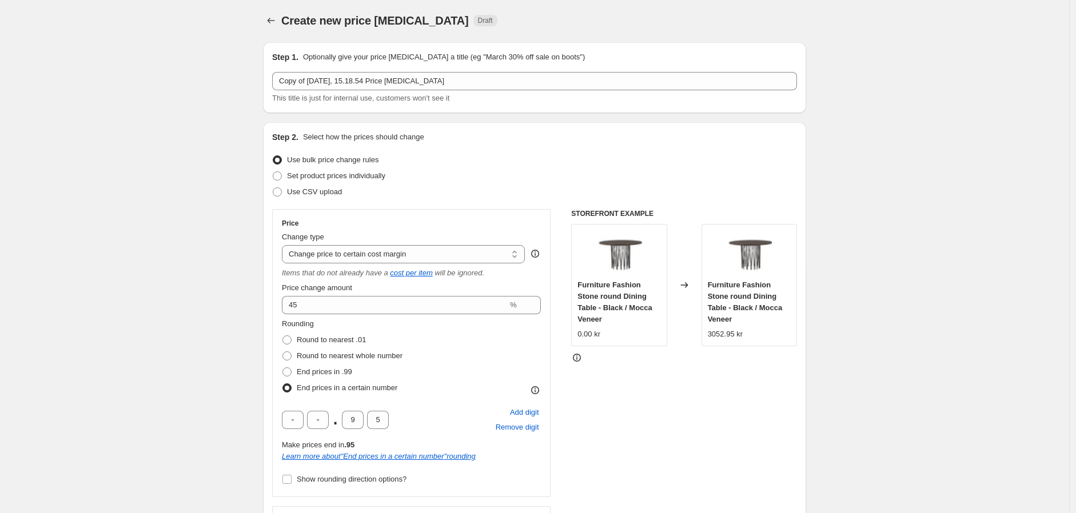
scroll to position [0, 0]
click at [306, 305] on input "45" at bounding box center [395, 306] width 226 height 18
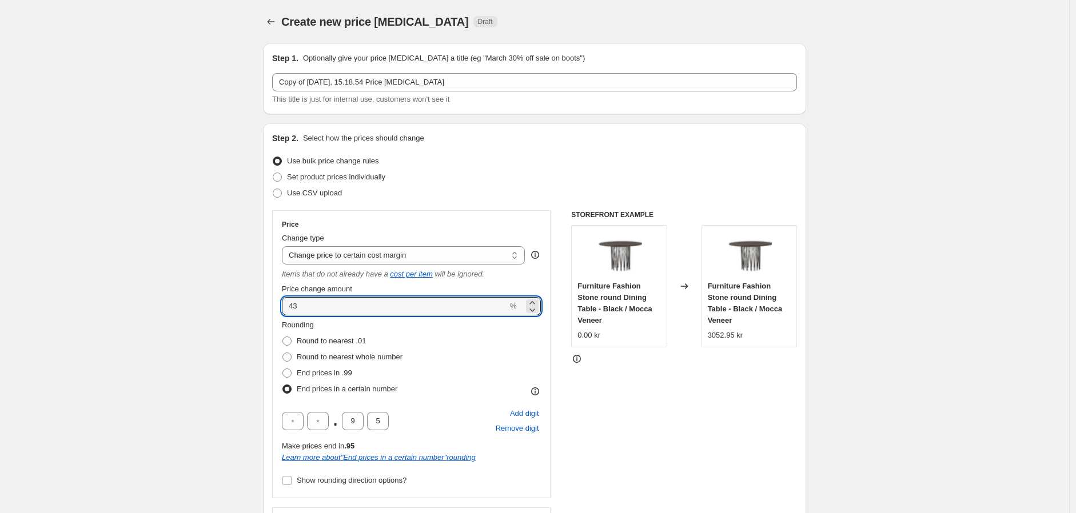
type input "43"
click at [269, 281] on div "Step 2. Select how the prices should change Use bulk price change rules Set pro…" at bounding box center [534, 364] width 543 height 482
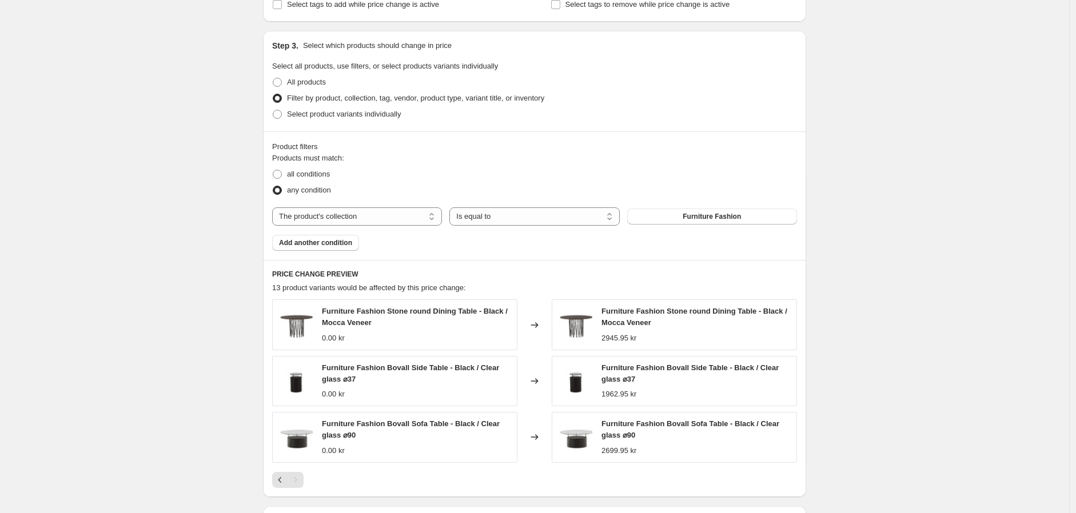
scroll to position [746, 0]
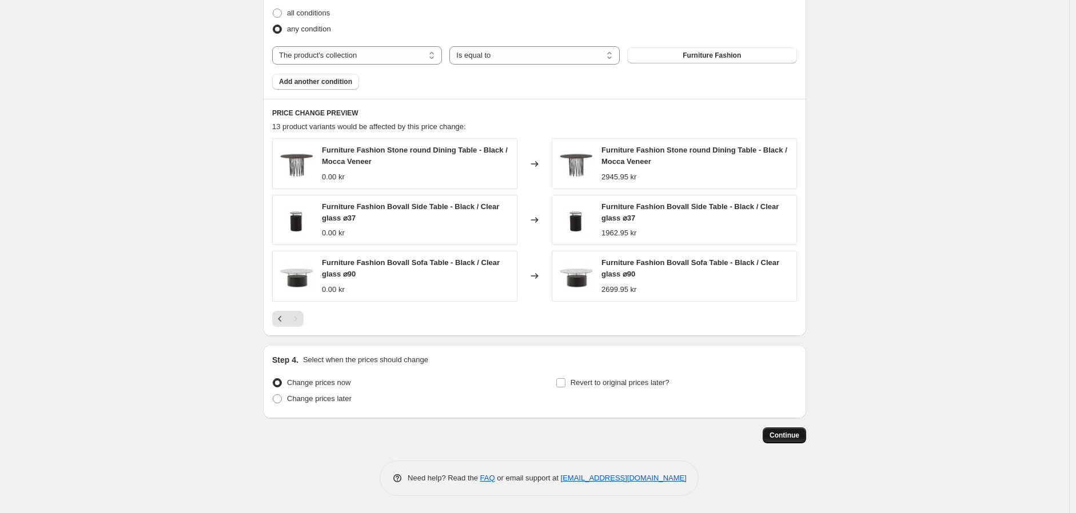
click at [782, 439] on span "Continue" at bounding box center [784, 435] width 30 height 9
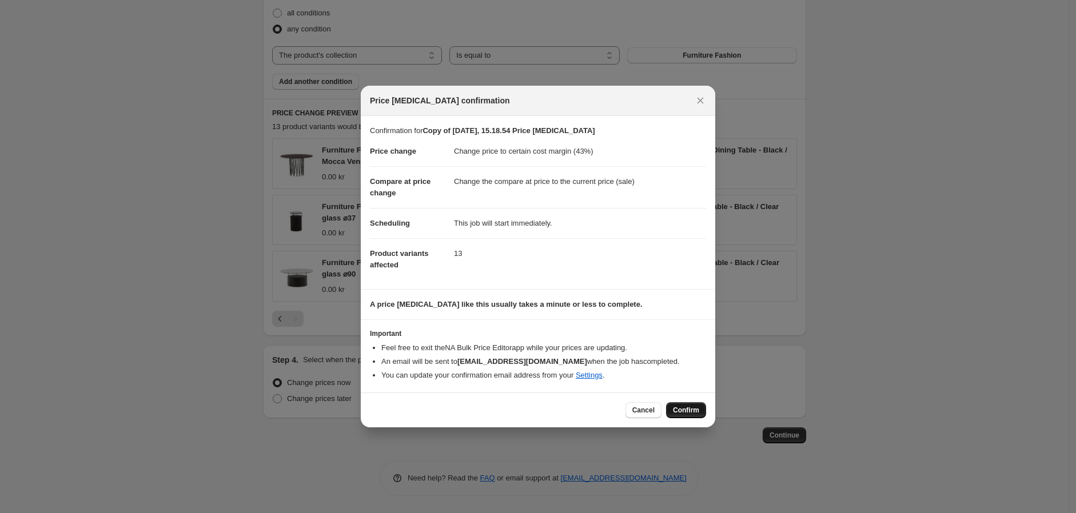
click at [679, 409] on span "Confirm" at bounding box center [686, 410] width 26 height 9
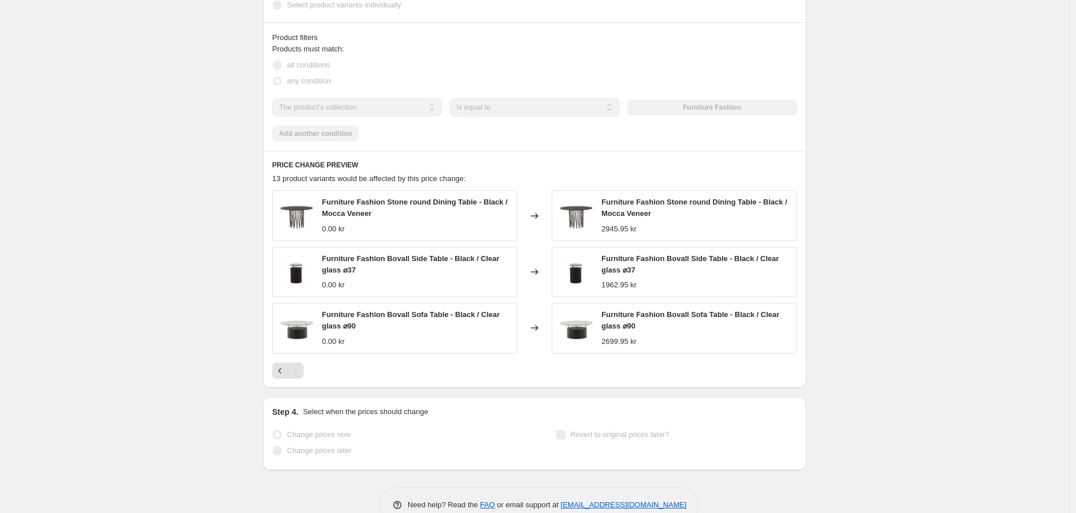
scroll to position [776, 0]
select select "margin"
select select "collection"
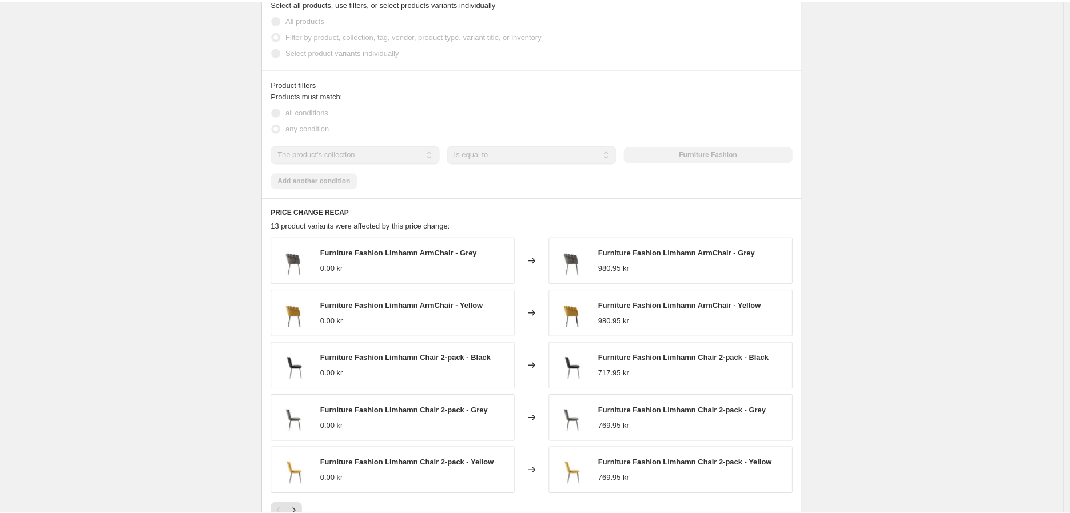
scroll to position [0, 0]
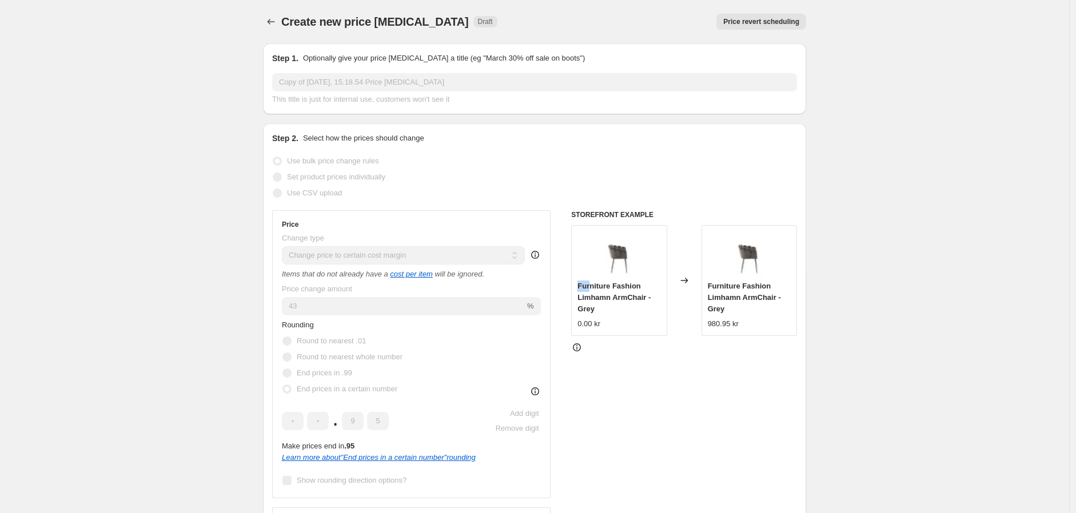
drag, startPoint x: 578, startPoint y: 286, endPoint x: 596, endPoint y: 285, distance: 17.2
click at [593, 285] on div "Furniture Fashion Limhamn ArmChair - Grey 0.00 kr" at bounding box center [618, 280] width 95 height 111
drag, startPoint x: 596, startPoint y: 285, endPoint x: 627, endPoint y: 289, distance: 31.7
click at [627, 289] on span "Furniture Fashion Limhamn ArmChair - Grey" at bounding box center [613, 297] width 73 height 31
drag, startPoint x: 643, startPoint y: 282, endPoint x: 581, endPoint y: 282, distance: 61.7
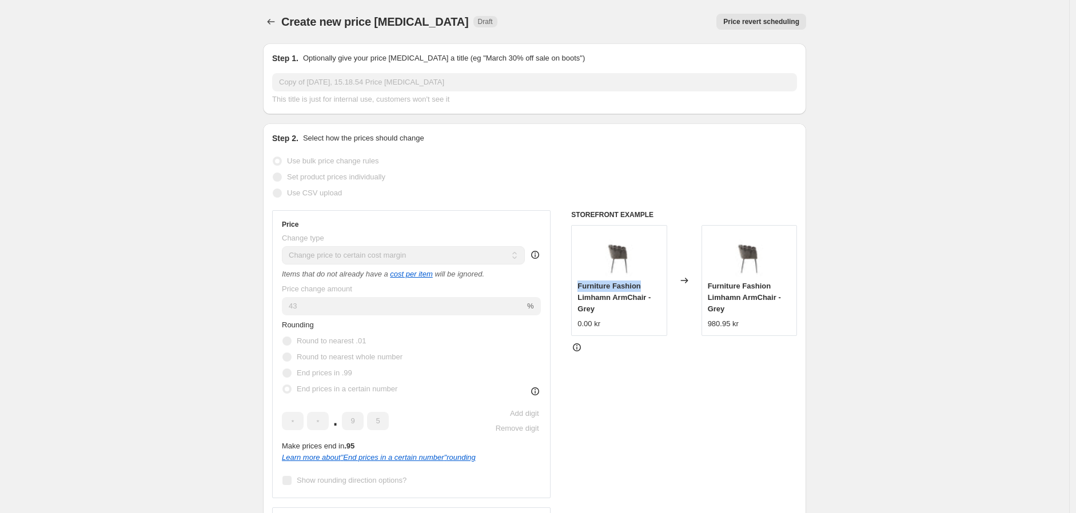
click at [581, 282] on div "Furniture Fashion Limhamn ArmChair - Grey" at bounding box center [618, 298] width 83 height 34
copy span "Furniture Fashion"
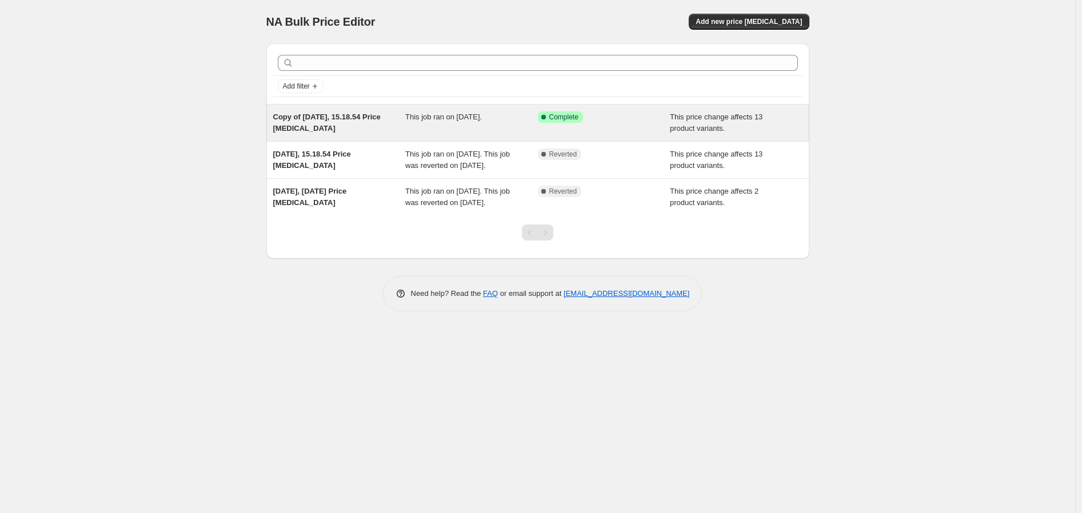
click at [357, 116] on span "Copy of [DATE], 15.18.54 Price [MEDICAL_DATA]" at bounding box center [326, 123] width 107 height 20
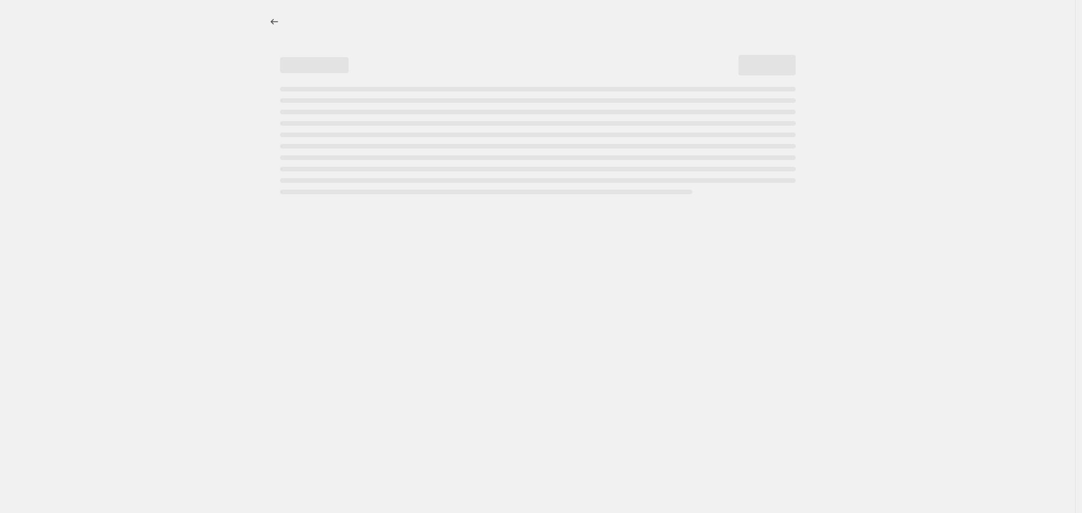
select select "margin"
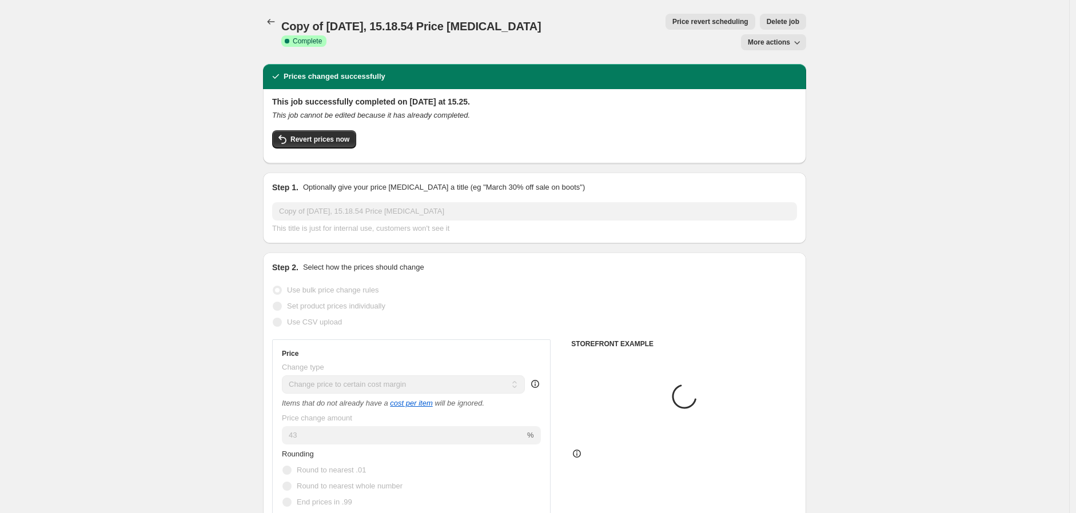
select select "collection"
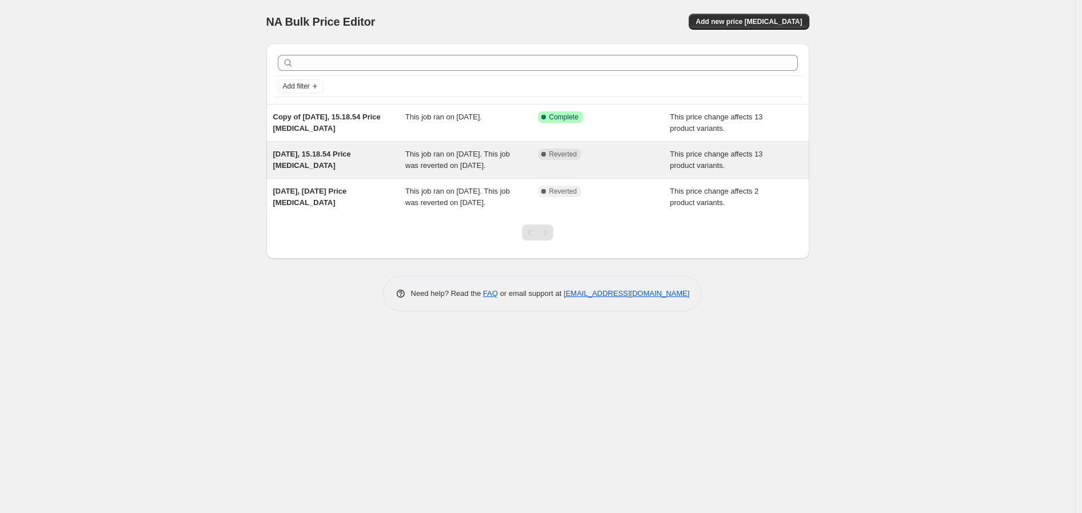
click at [573, 162] on div "Complete Reverted" at bounding box center [604, 160] width 133 height 23
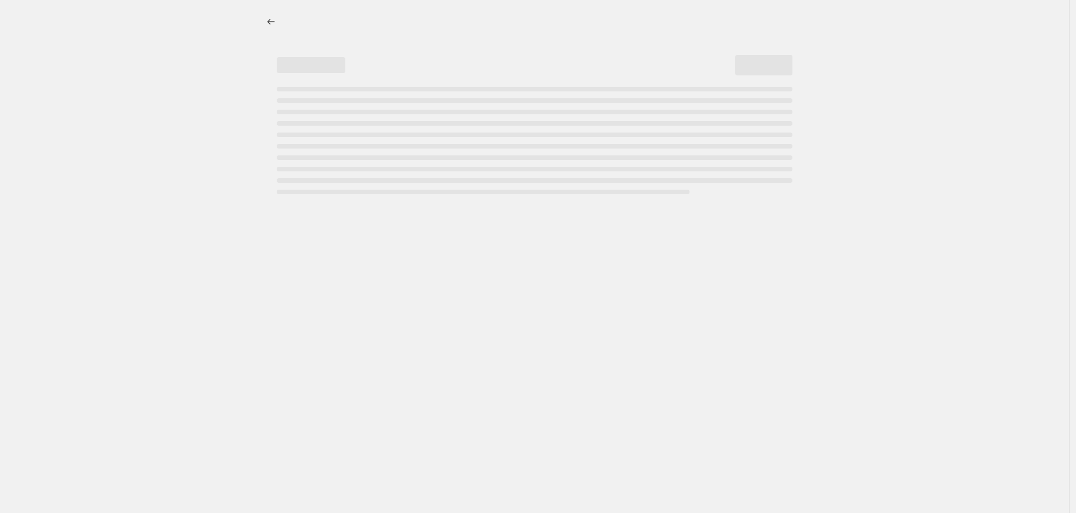
select select "margin"
select select "collection"
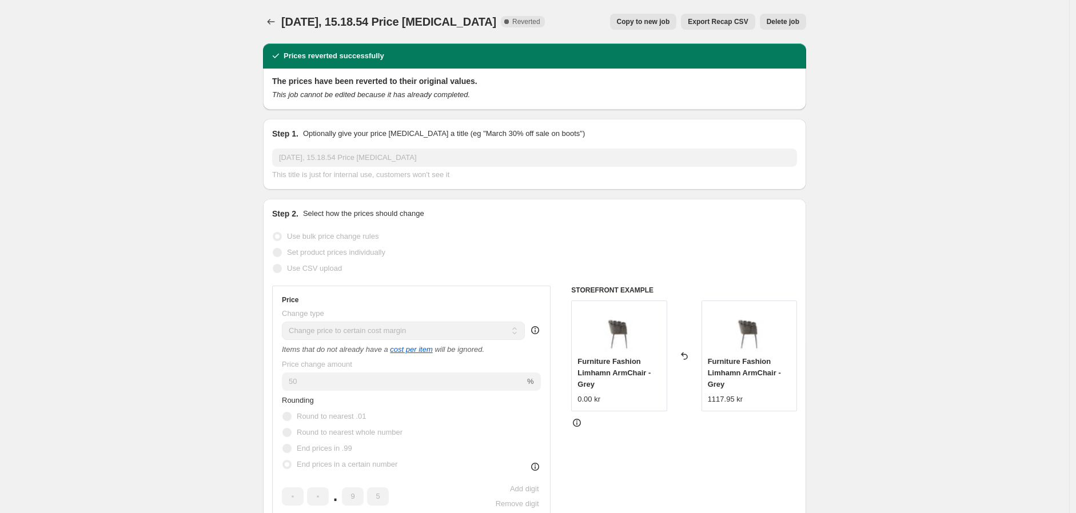
click at [647, 24] on span "Copy to new job" at bounding box center [643, 21] width 53 height 9
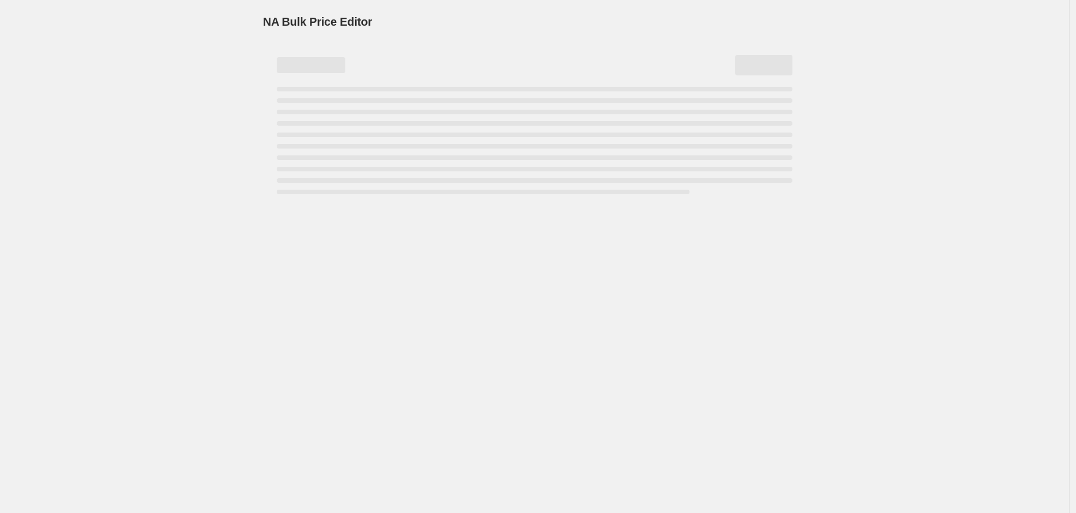
select select "margin"
select select "collection"
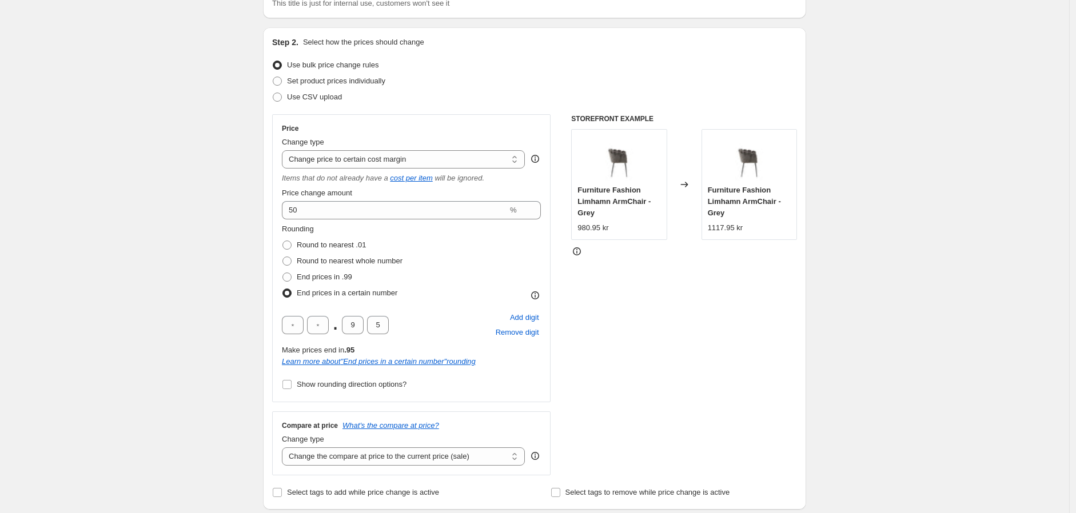
scroll to position [127, 0]
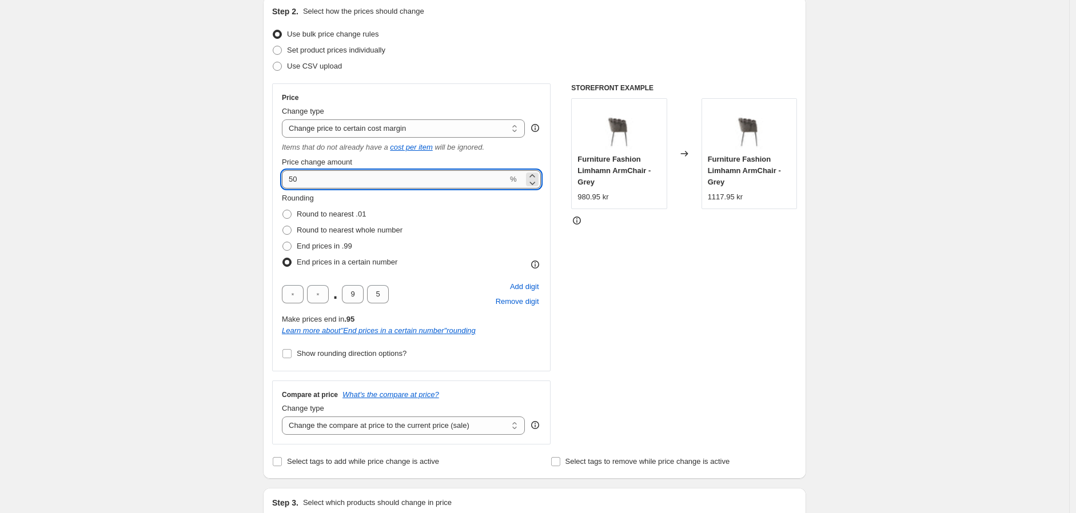
click at [334, 174] on input "50" at bounding box center [395, 179] width 226 height 18
drag, startPoint x: 324, startPoint y: 175, endPoint x: 280, endPoint y: 174, distance: 44.0
click at [280, 174] on div "Price Change type Change the price to a certain amount Change the price by a ce…" at bounding box center [411, 227] width 278 height 288
type input "43"
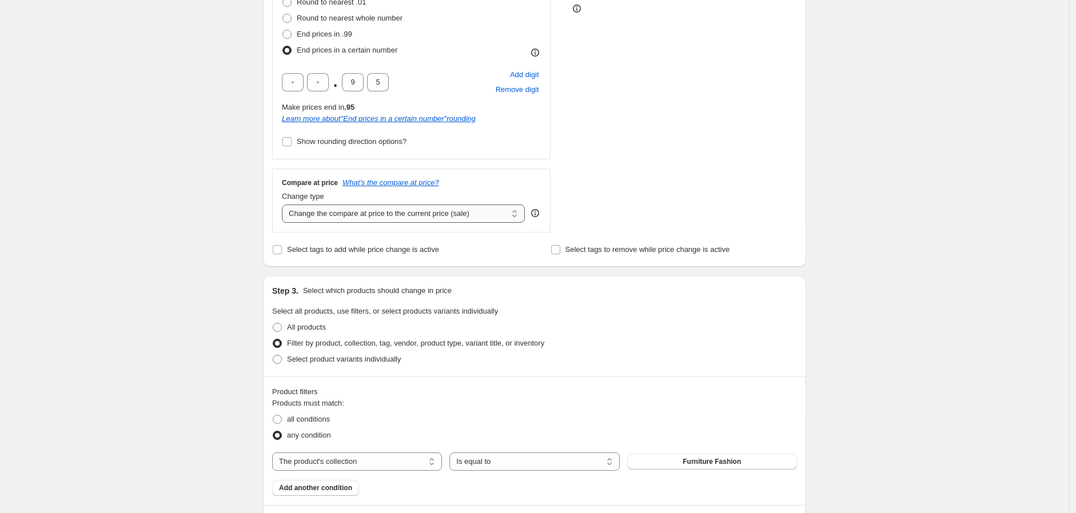
scroll to position [444, 0]
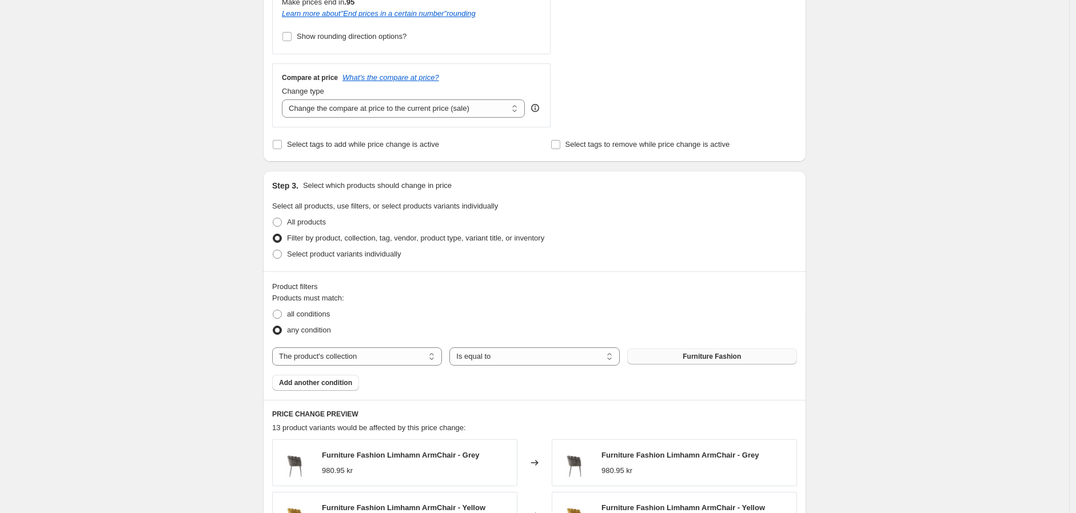
click at [744, 354] on button "Furniture Fashion" at bounding box center [712, 357] width 170 height 16
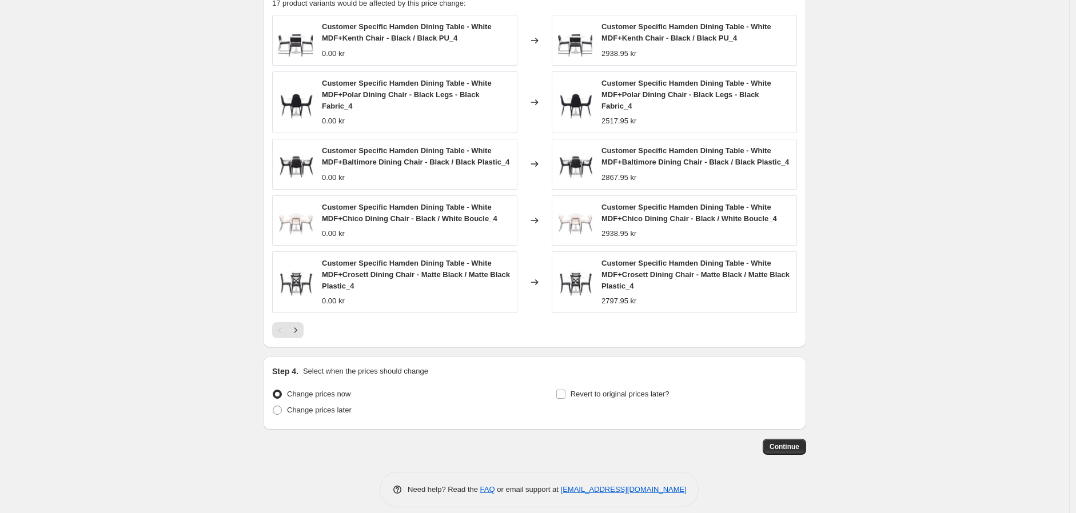
scroll to position [870, 0]
click at [779, 441] on button "Continue" at bounding box center [784, 446] width 43 height 16
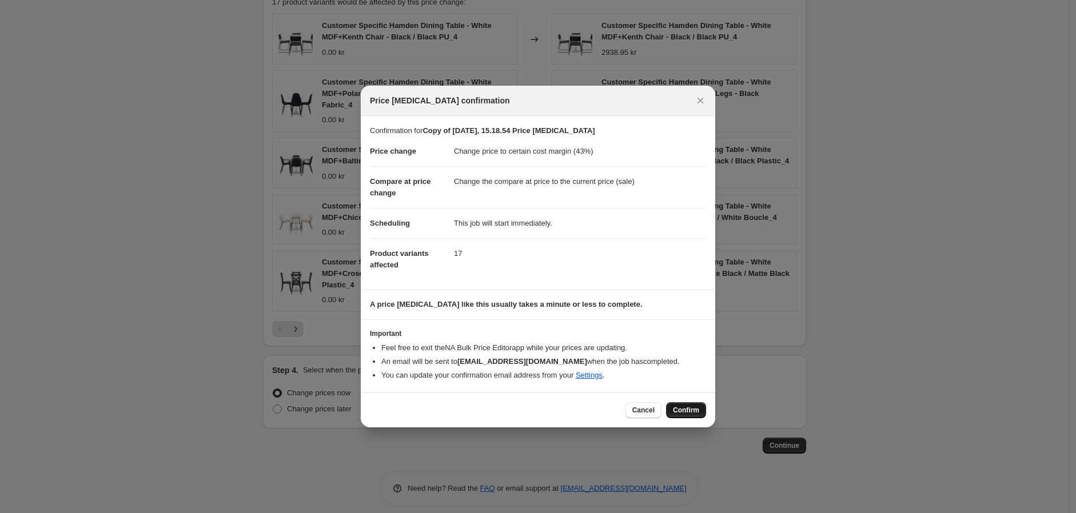
click at [687, 417] on button "Confirm" at bounding box center [686, 410] width 40 height 16
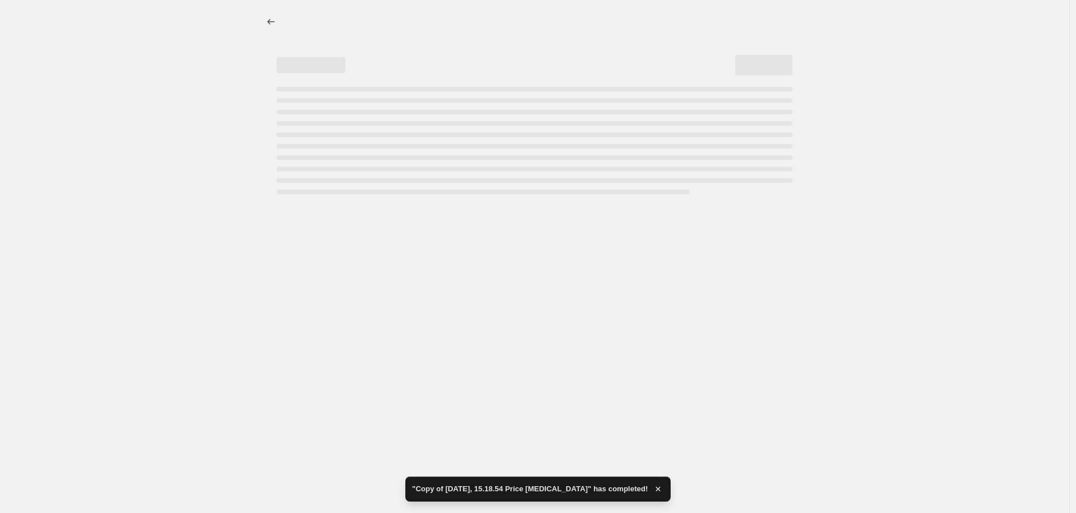
select select "margin"
select select "collection"
